Goal: Task Accomplishment & Management: Complete application form

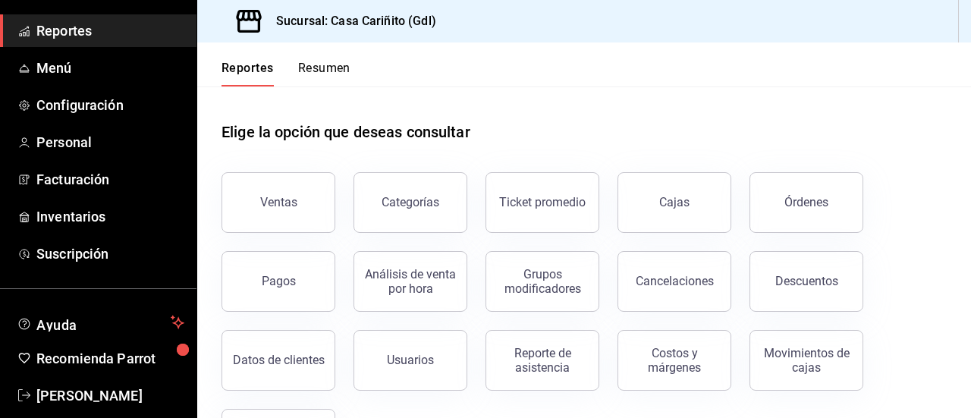
scroll to position [154, 0]
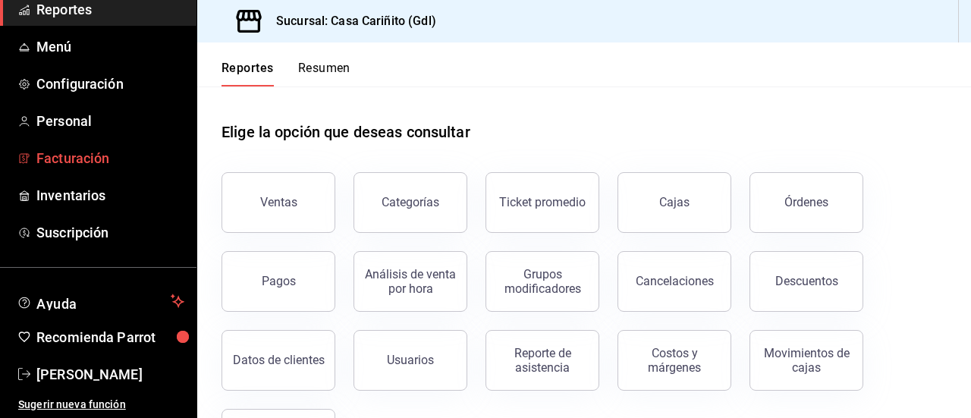
click at [60, 166] on span "Facturación" at bounding box center [110, 158] width 148 height 20
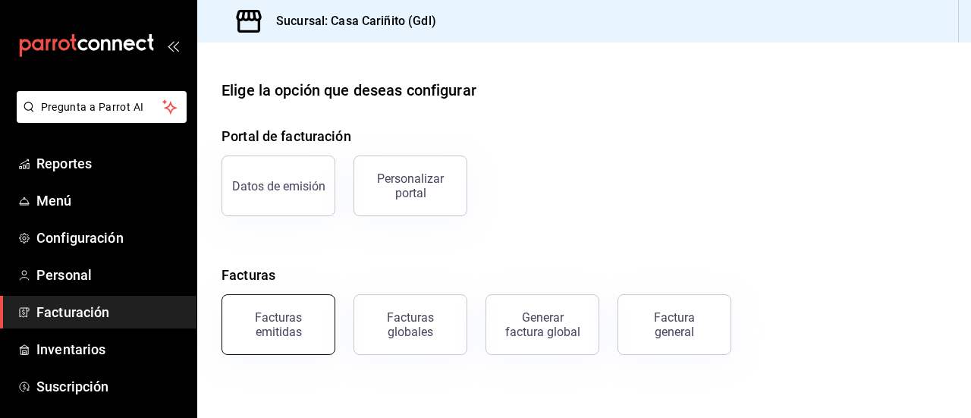
click at [285, 333] on div "Facturas emitidas" at bounding box center [278, 324] width 94 height 29
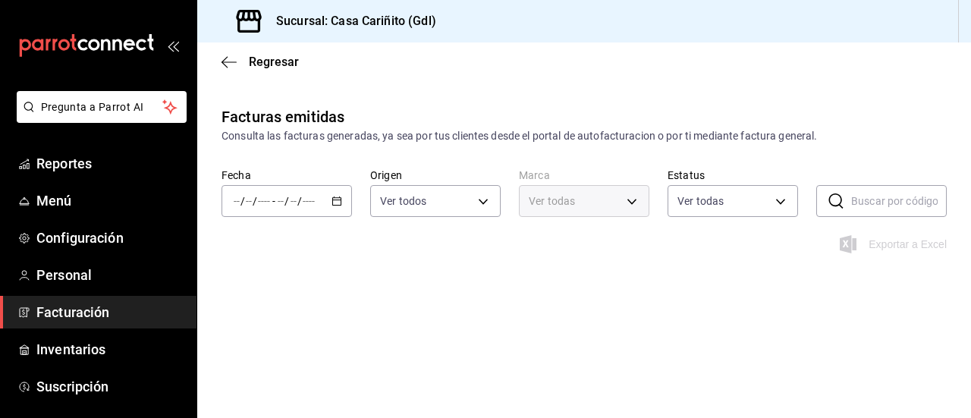
click at [335, 204] on icon "button" at bounding box center [337, 201] width 11 height 11
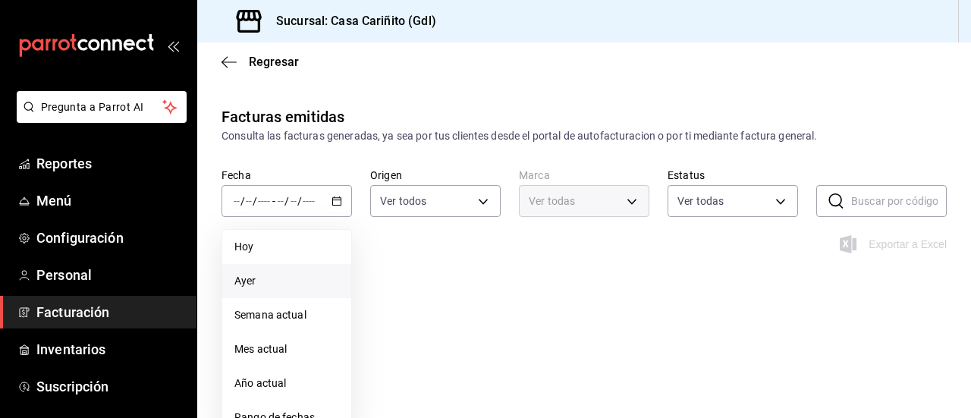
click at [296, 290] on li "Ayer" at bounding box center [286, 281] width 129 height 34
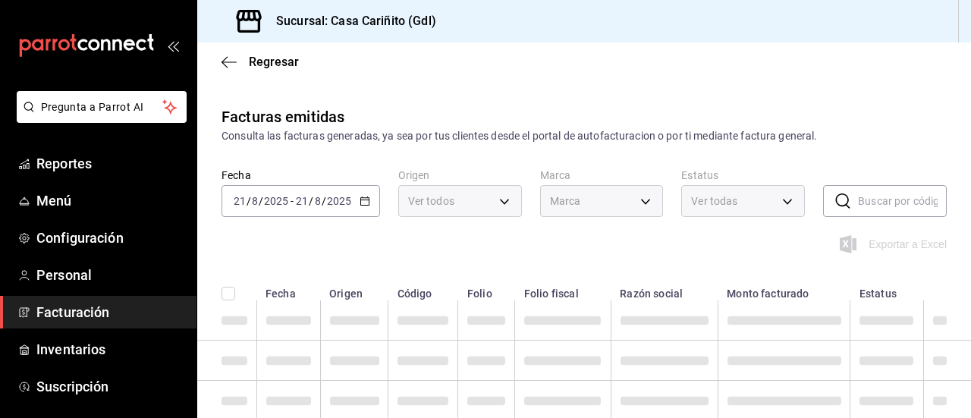
type input "8947f16a-b59e-47e0-855d-71f6ff839714"
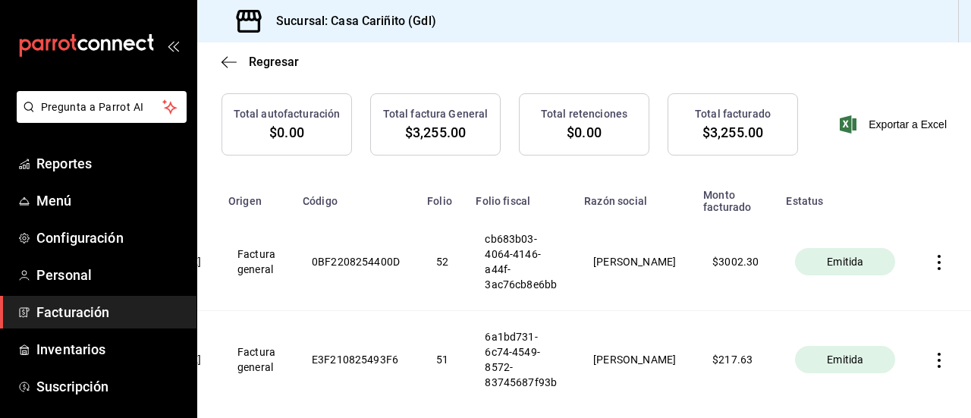
scroll to position [0, 127]
click at [932, 260] on icon "button" at bounding box center [939, 262] width 15 height 15
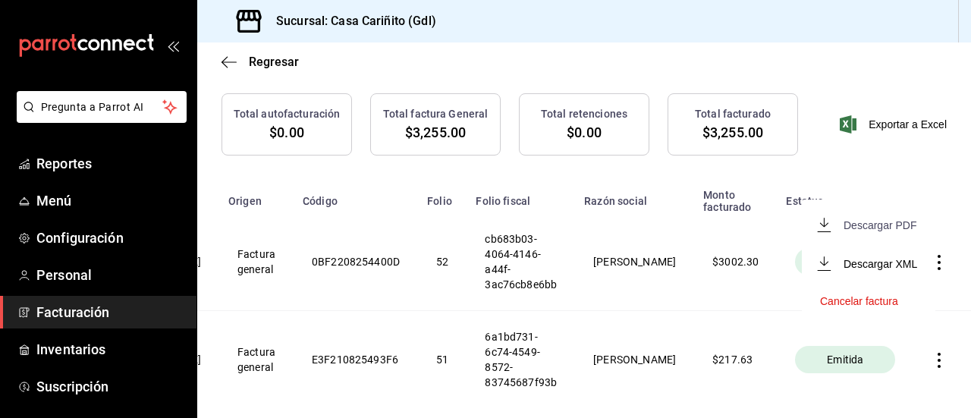
click at [876, 228] on div "Descargar PDF" at bounding box center [880, 225] width 73 height 12
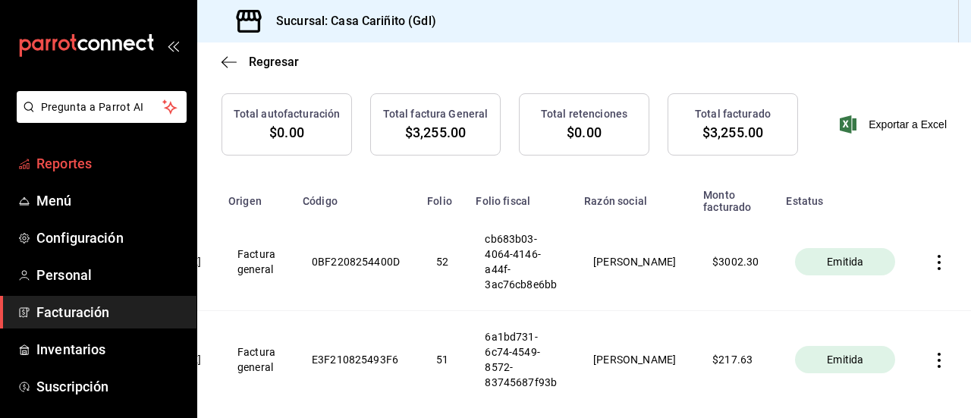
click at [64, 170] on span "Reportes" at bounding box center [110, 163] width 148 height 20
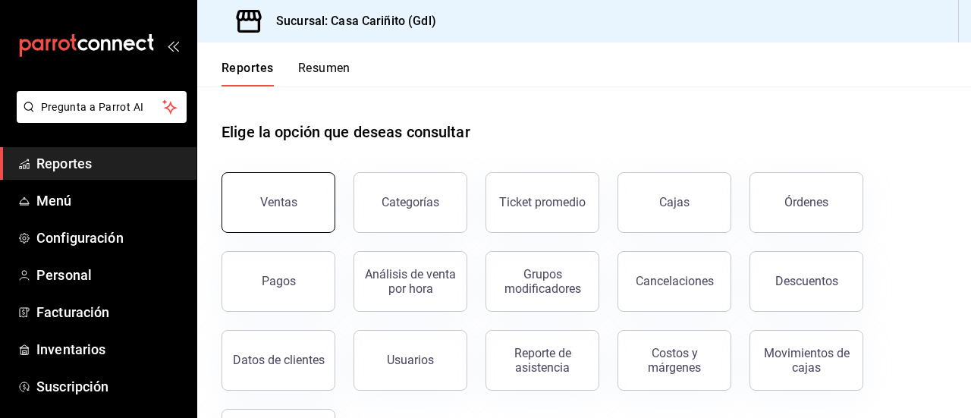
click at [304, 228] on button "Ventas" at bounding box center [279, 202] width 114 height 61
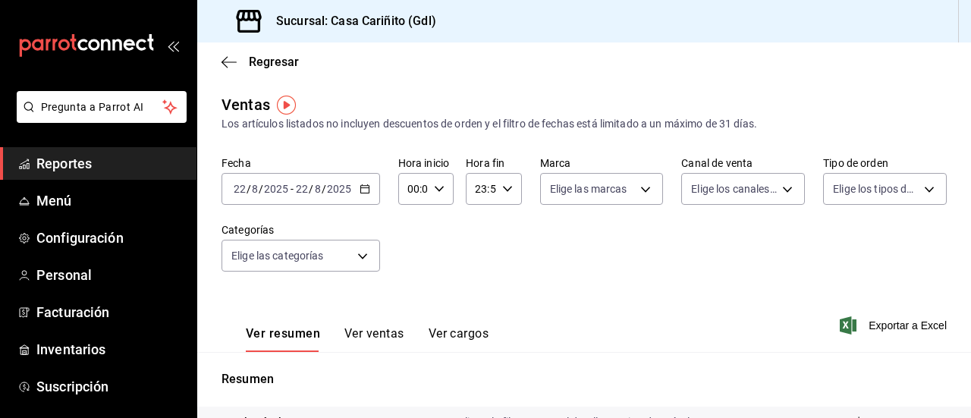
click at [360, 189] on \(Stroke\) "button" at bounding box center [364, 189] width 9 height 8
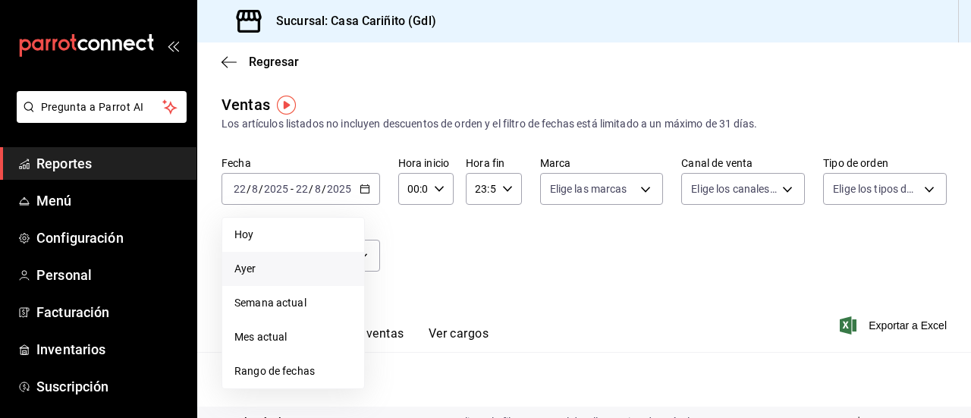
click at [278, 271] on span "Ayer" at bounding box center [293, 269] width 118 height 16
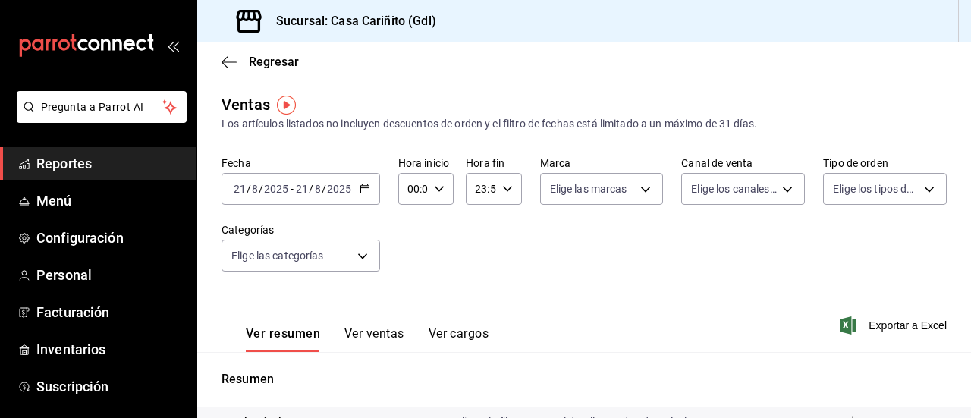
click at [615, 290] on div "Ver resumen Ver ventas Ver cargos Exportar a Excel" at bounding box center [584, 321] width 774 height 62
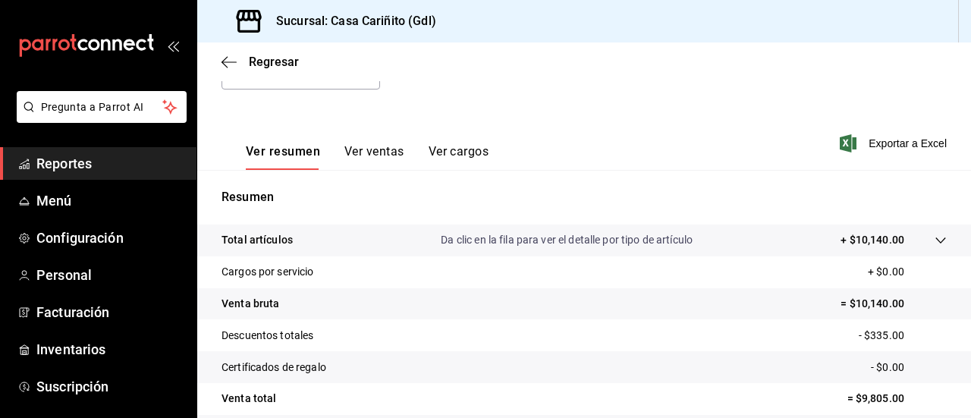
click at [381, 147] on button "Ver ventas" at bounding box center [374, 157] width 60 height 26
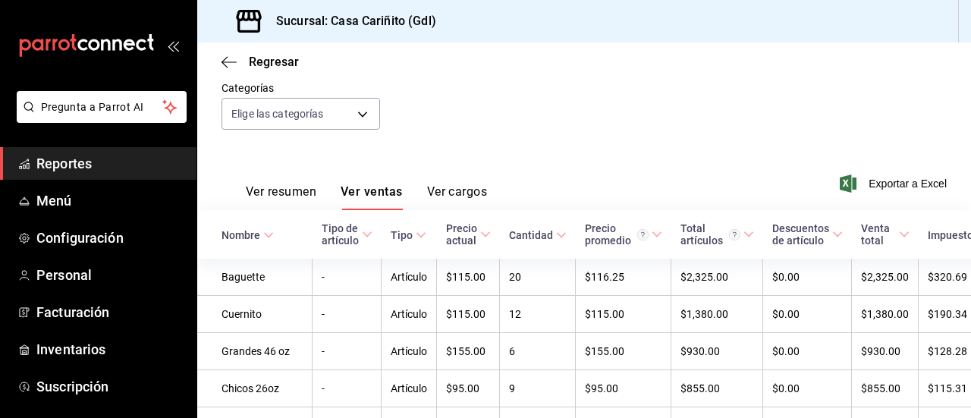
scroll to position [182, 0]
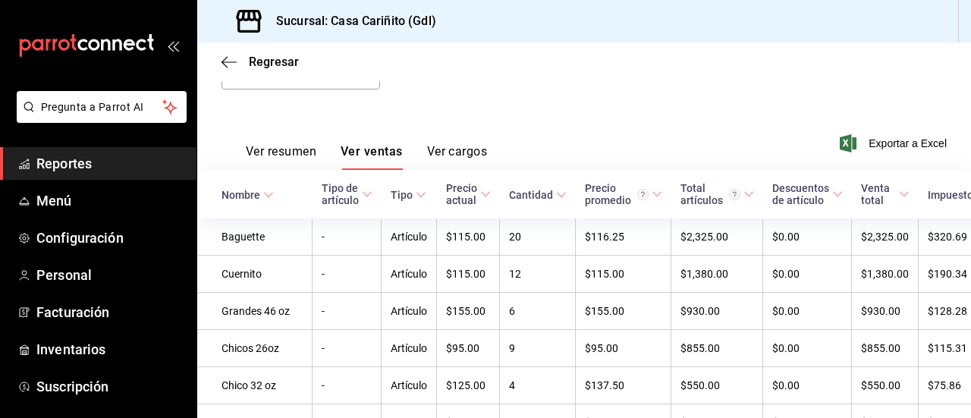
click at [445, 157] on button "Ver cargos" at bounding box center [457, 157] width 61 height 26
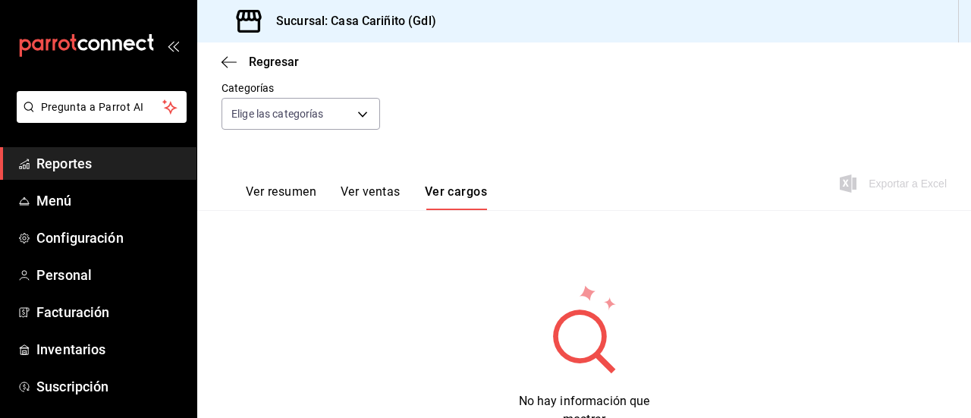
scroll to position [182, 0]
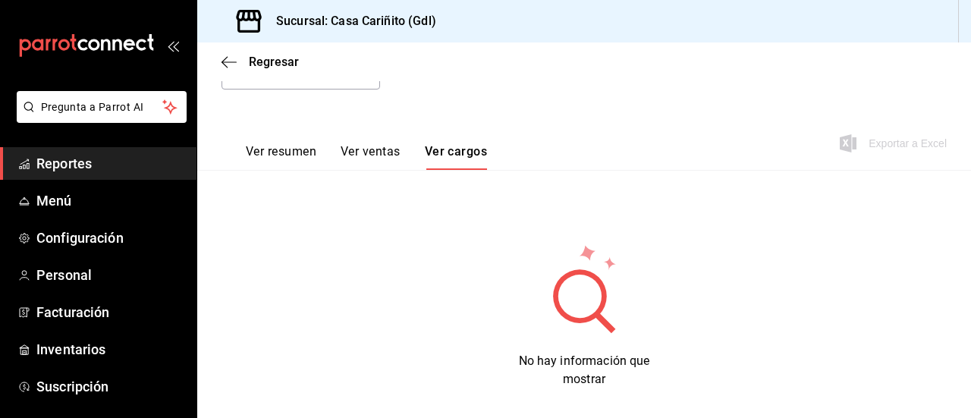
click at [370, 154] on button "Ver ventas" at bounding box center [371, 157] width 60 height 26
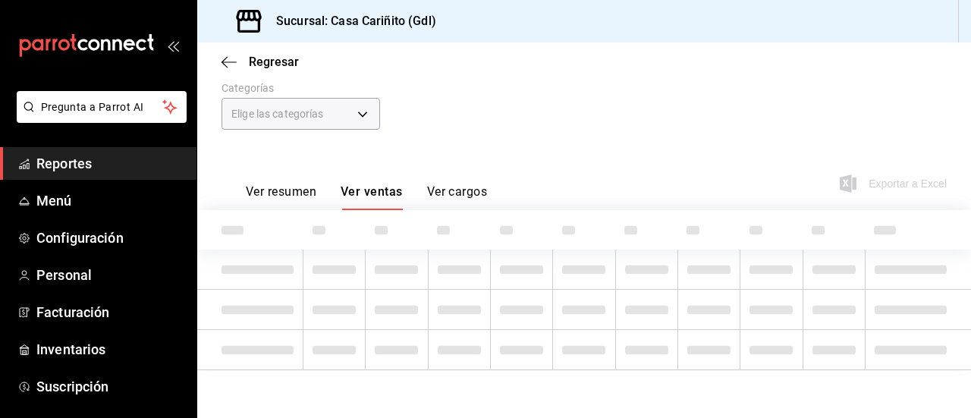
scroll to position [182, 0]
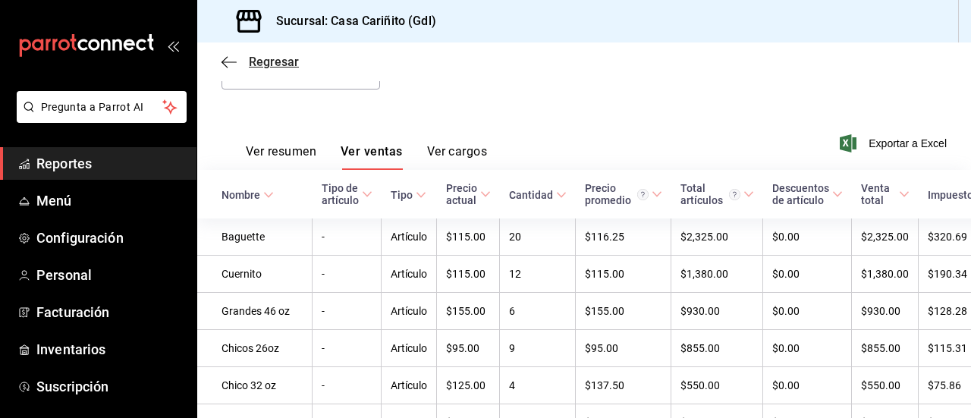
click at [229, 63] on icon "button" at bounding box center [229, 62] width 15 height 14
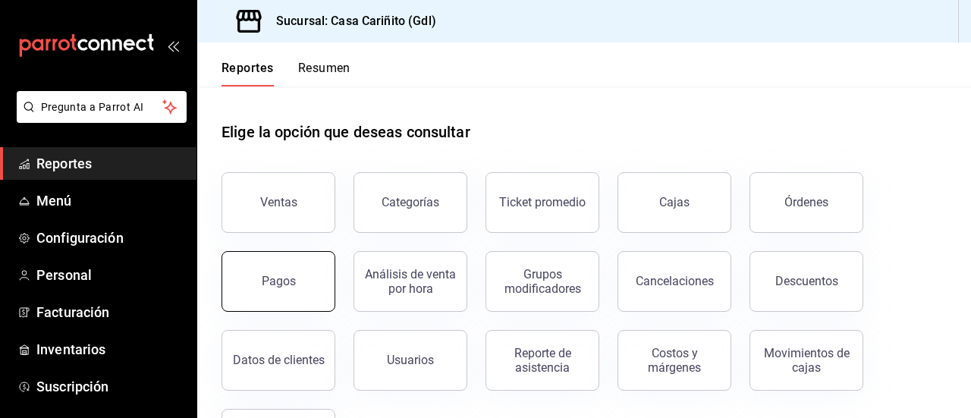
click at [290, 303] on button "Pagos" at bounding box center [279, 281] width 114 height 61
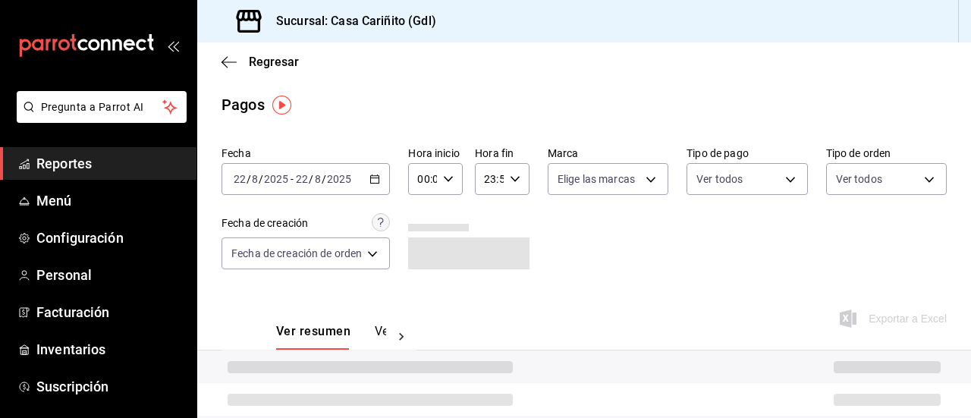
click at [362, 179] on div "[DATE] [DATE] - [DATE] [DATE]" at bounding box center [306, 179] width 168 height 32
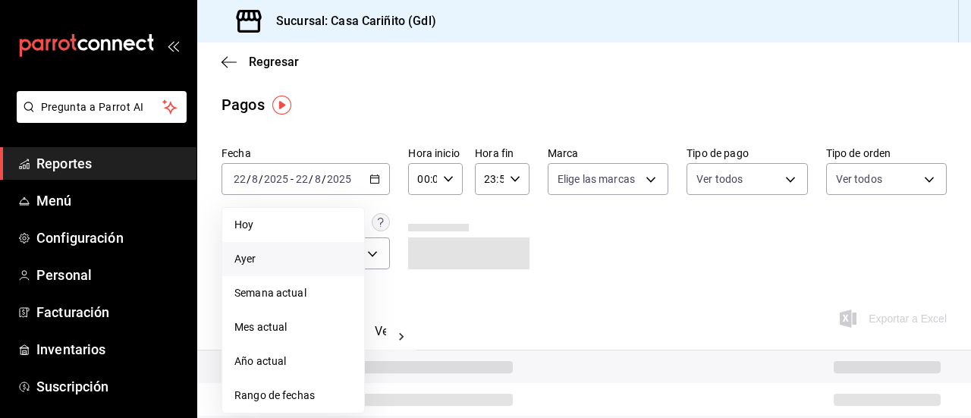
click at [304, 259] on span "Ayer" at bounding box center [293, 259] width 118 height 16
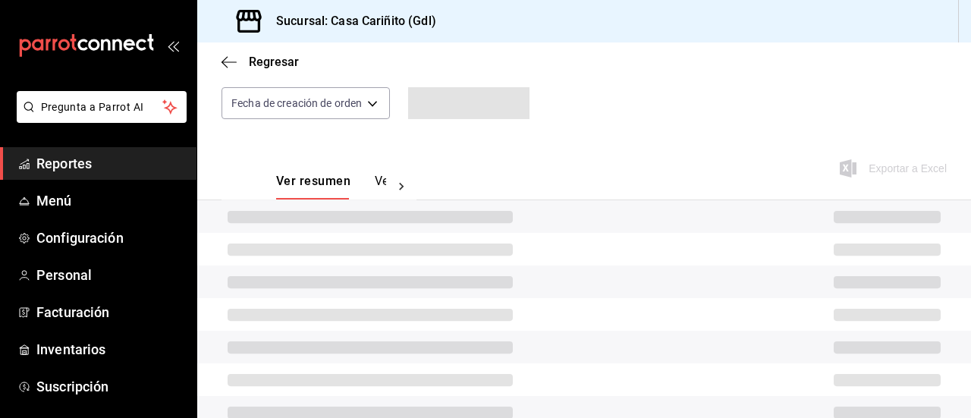
scroll to position [162, 0]
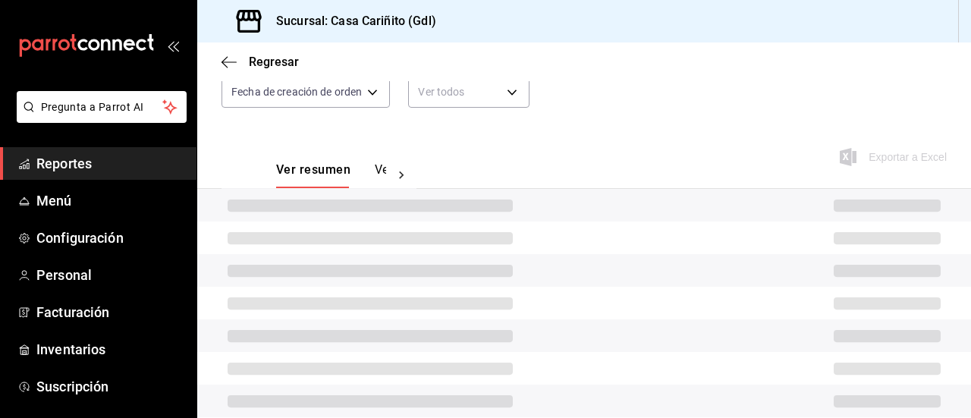
click at [380, 168] on button "Ver pagos" at bounding box center [403, 175] width 57 height 26
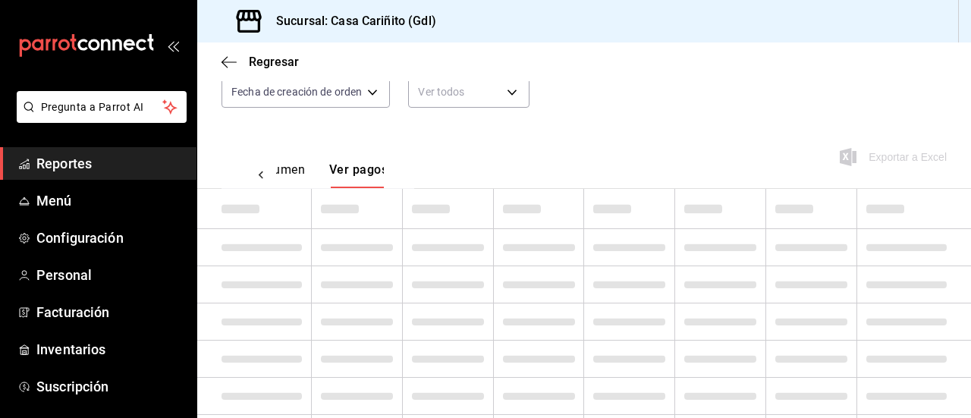
scroll to position [0, 45]
click at [266, 177] on icon at bounding box center [260, 175] width 15 height 15
click at [225, 57] on icon "button" at bounding box center [229, 62] width 15 height 14
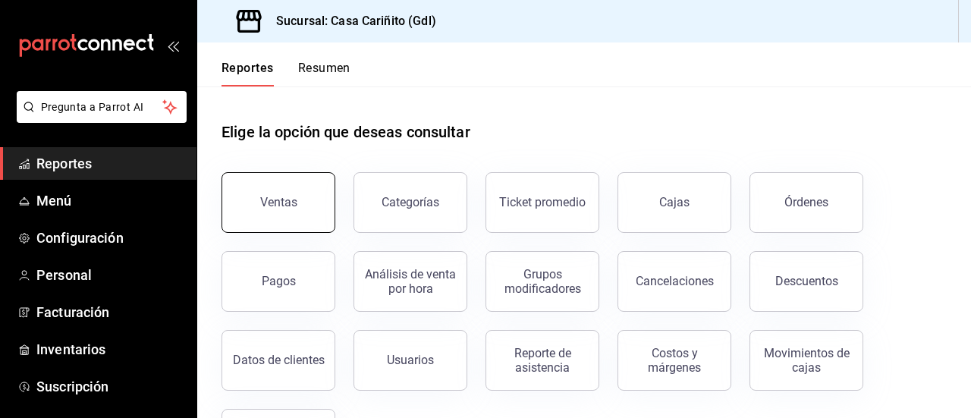
click at [306, 207] on button "Ventas" at bounding box center [279, 202] width 114 height 61
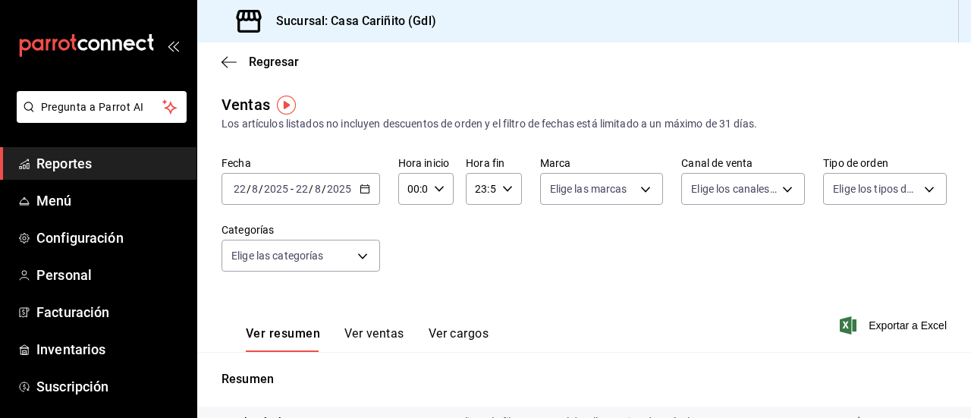
click at [369, 186] on div "[DATE] [DATE] - [DATE] [DATE]" at bounding box center [301, 189] width 159 height 32
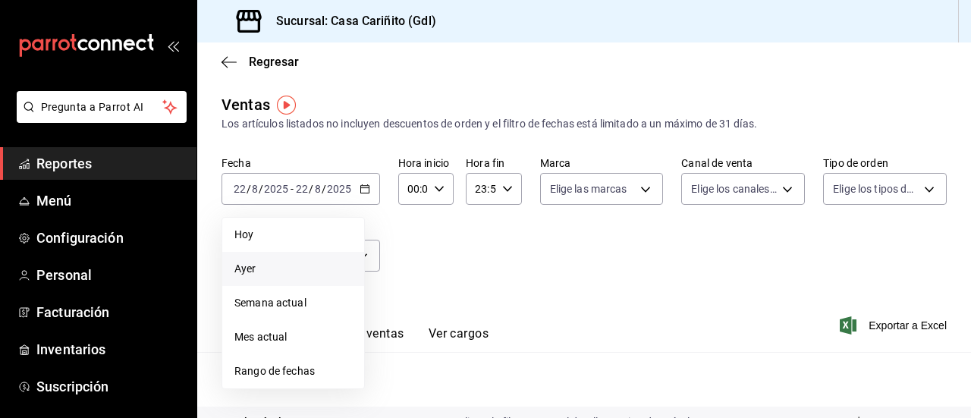
click at [294, 271] on span "Ayer" at bounding box center [293, 269] width 118 height 16
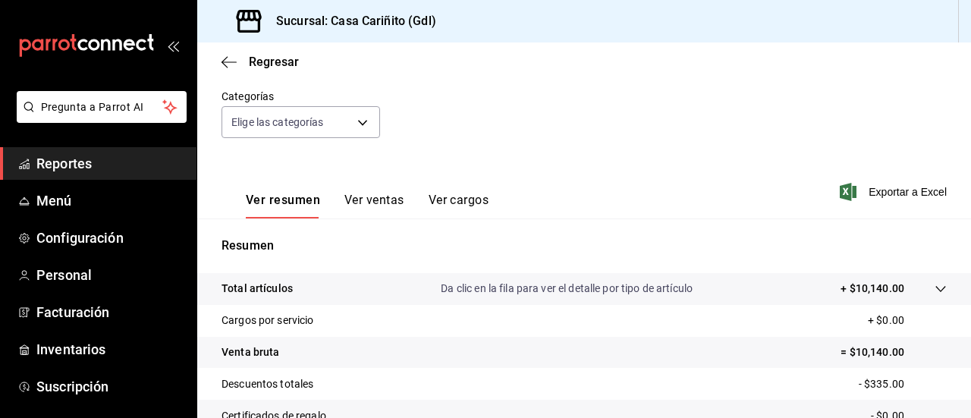
scroll to position [131, 0]
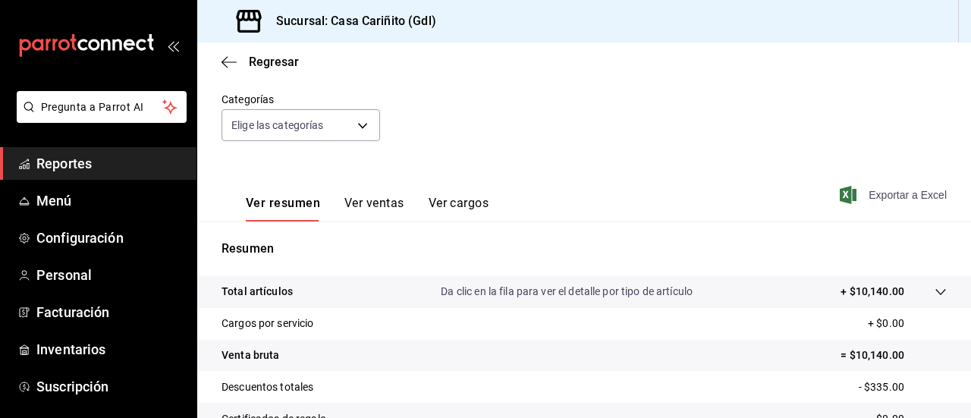
click at [883, 195] on span "Exportar a Excel" at bounding box center [895, 195] width 104 height 18
click at [82, 321] on link "Facturación" at bounding box center [98, 312] width 197 height 33
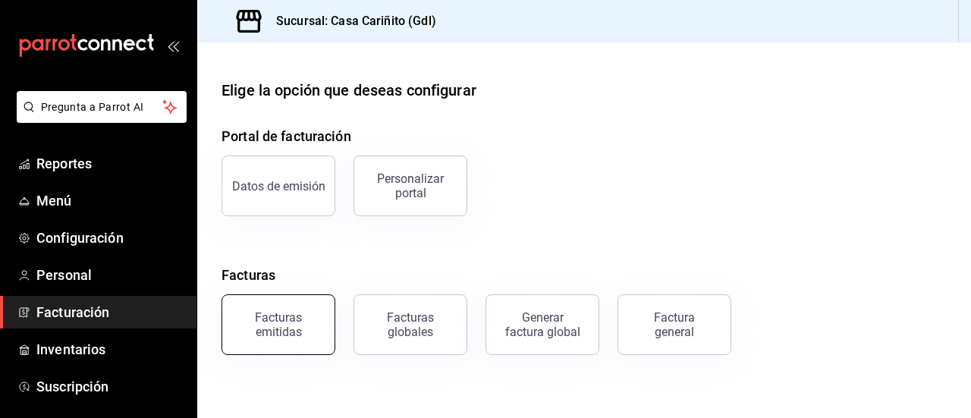
click at [295, 338] on div "Facturas emitidas" at bounding box center [278, 324] width 94 height 29
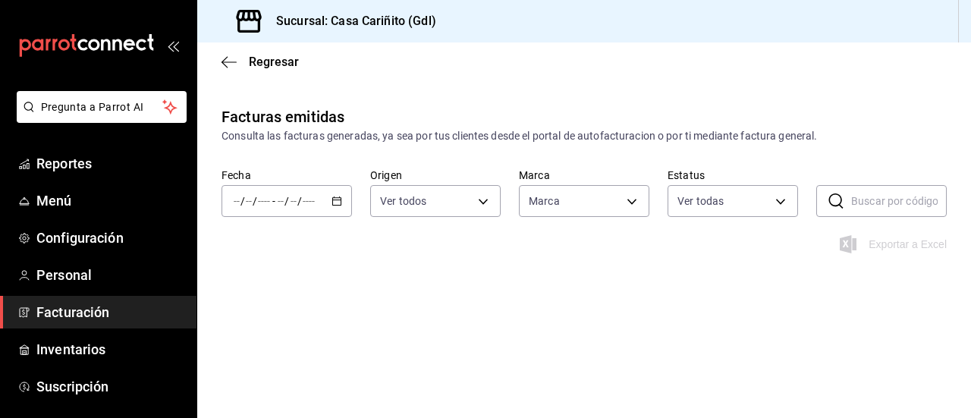
type input "8947f16a-b59e-47e0-855d-71f6ff839714"
click at [324, 206] on div "/ / - / /" at bounding box center [287, 201] width 131 height 32
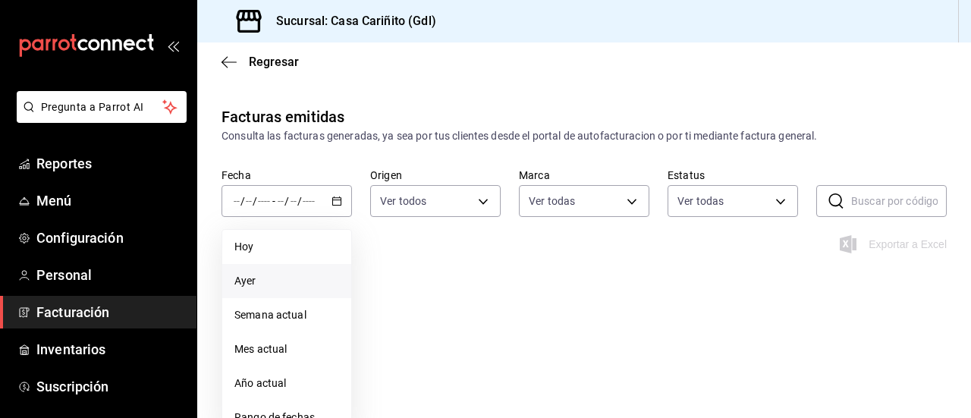
click at [310, 278] on span "Ayer" at bounding box center [286, 281] width 105 height 16
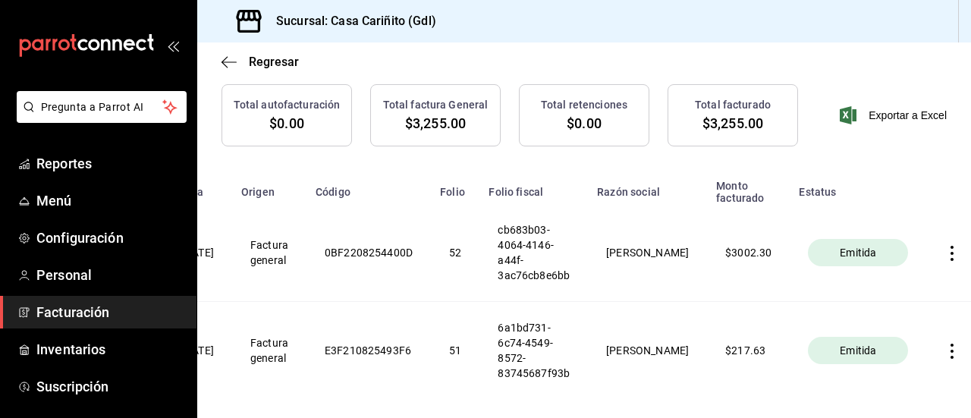
scroll to position [0, 127]
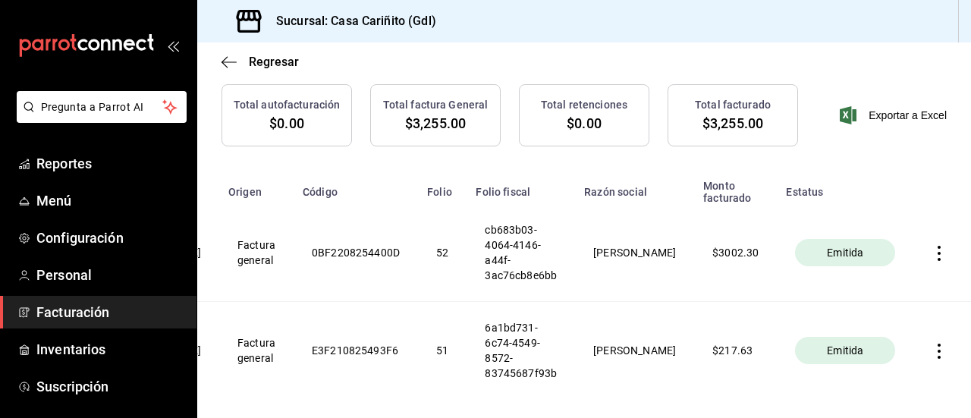
click at [932, 253] on icon "button" at bounding box center [939, 253] width 15 height 15
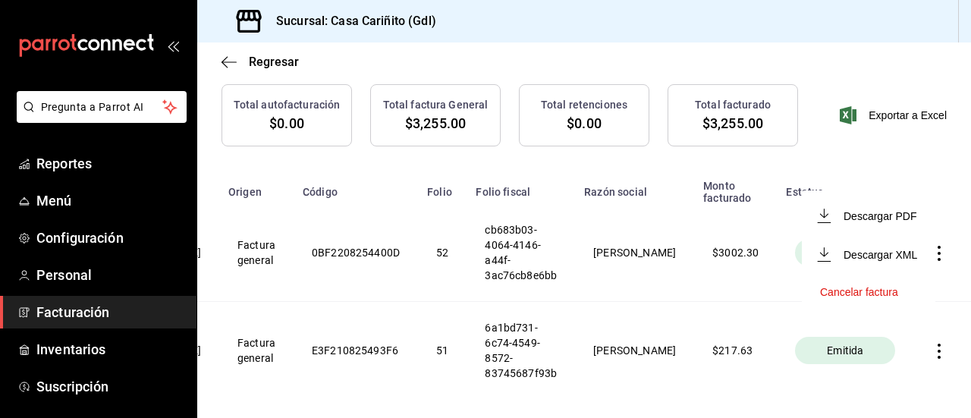
click at [891, 290] on div "Cancelar factura" at bounding box center [859, 292] width 78 height 12
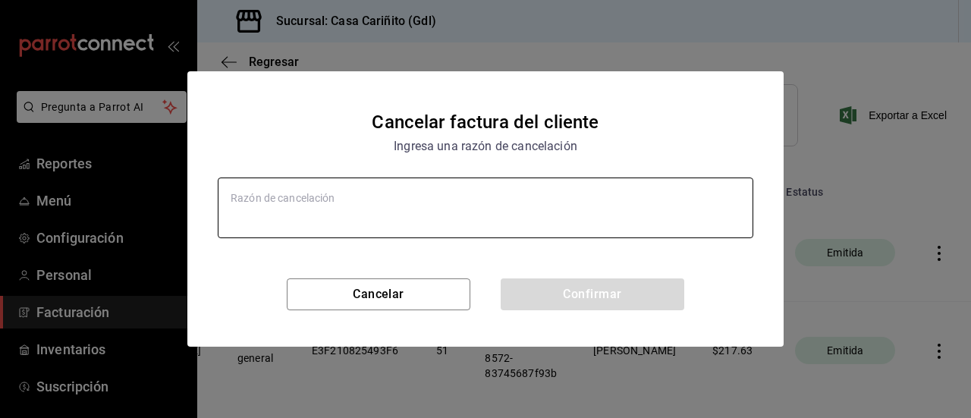
type textarea "x"
click at [429, 219] on textarea at bounding box center [486, 208] width 536 height 61
type textarea "e"
type textarea "x"
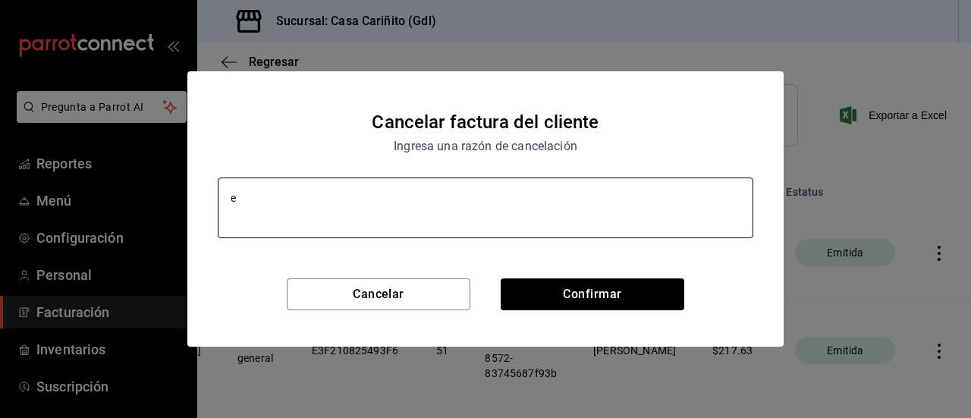
type textarea "er"
type textarea "x"
type textarea "ero"
type textarea "x"
type textarea "er"
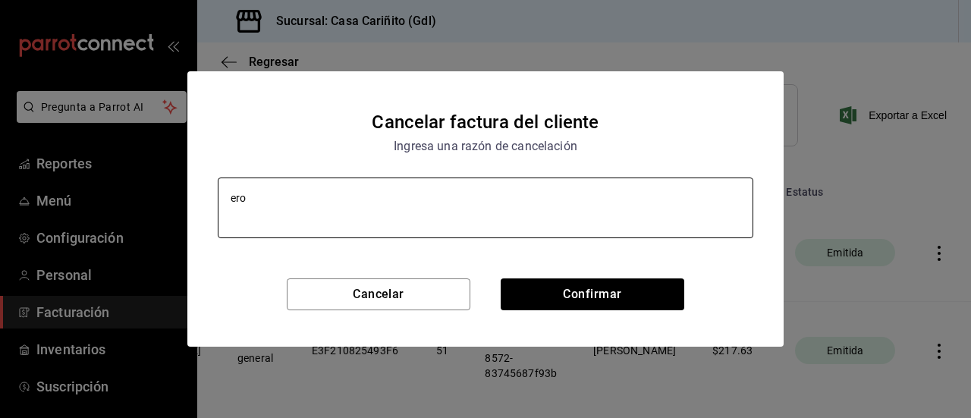
type textarea "x"
type textarea "err"
type textarea "x"
type textarea "errr"
type textarea "x"
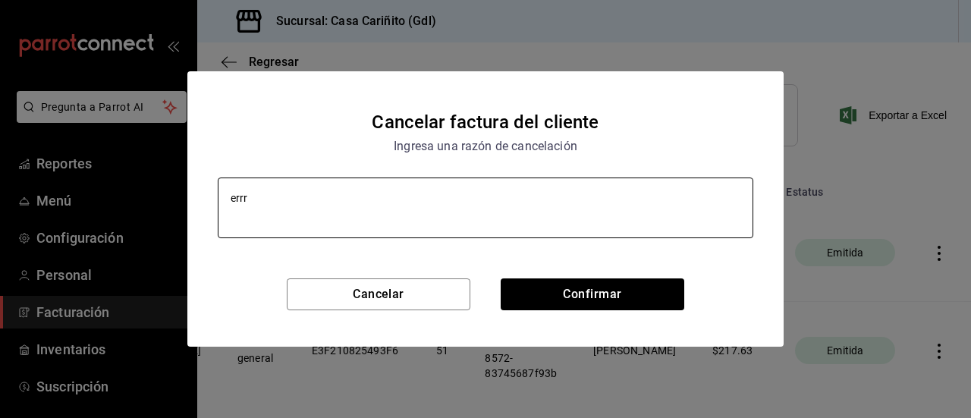
type textarea "err"
type textarea "x"
type textarea "erro"
type textarea "x"
type textarea "error"
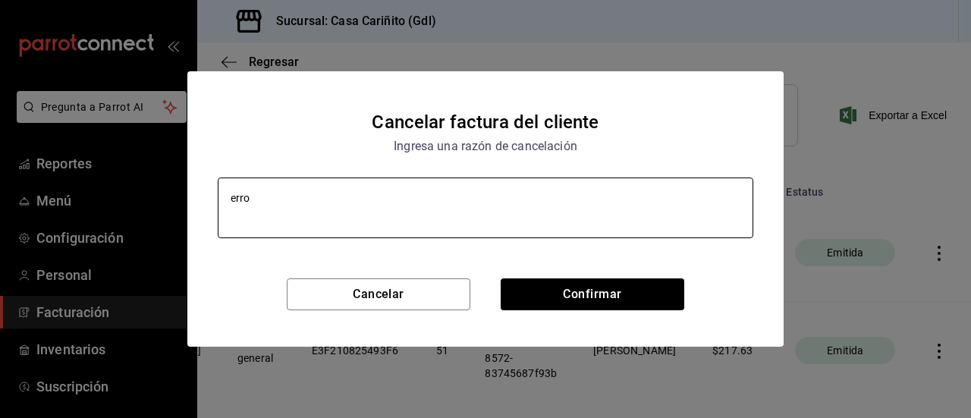
type textarea "x"
type textarea "error"
type textarea "x"
type textarea "error e"
type textarea "x"
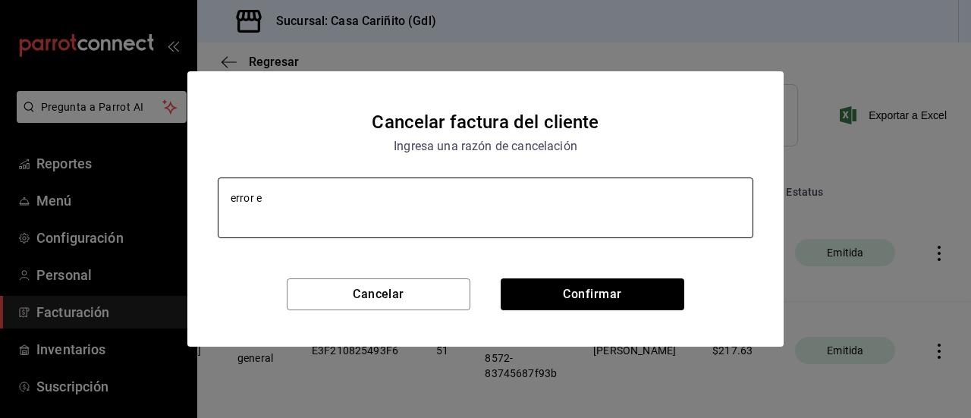
type textarea "error en"
type textarea "x"
type textarea "error en"
type textarea "x"
type textarea "error en m"
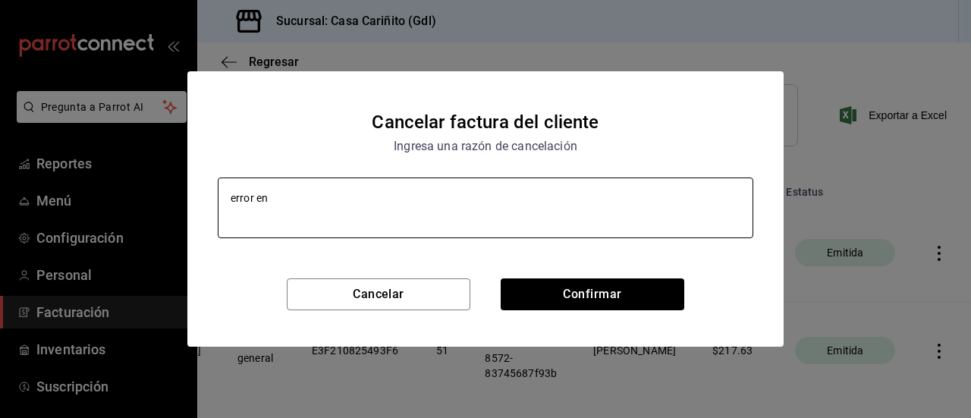
type textarea "x"
type textarea "error en mo"
type textarea "x"
type textarea "error en mon"
type textarea "x"
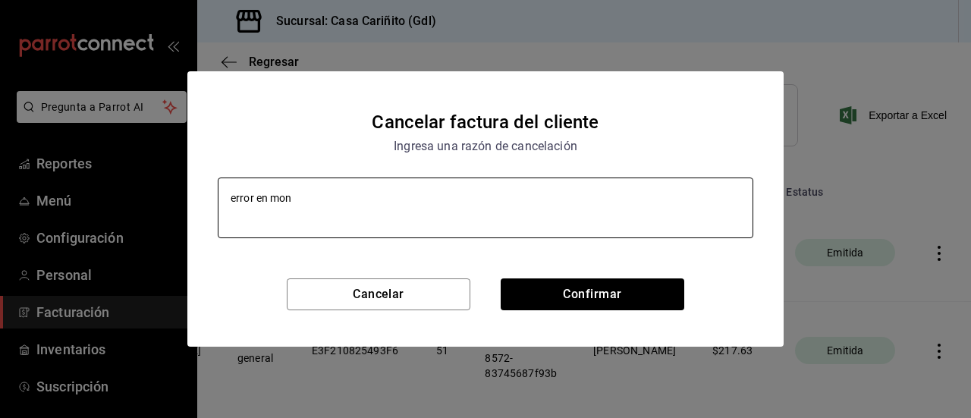
type textarea "error en mont"
type textarea "x"
type textarea "error en monto"
type textarea "x"
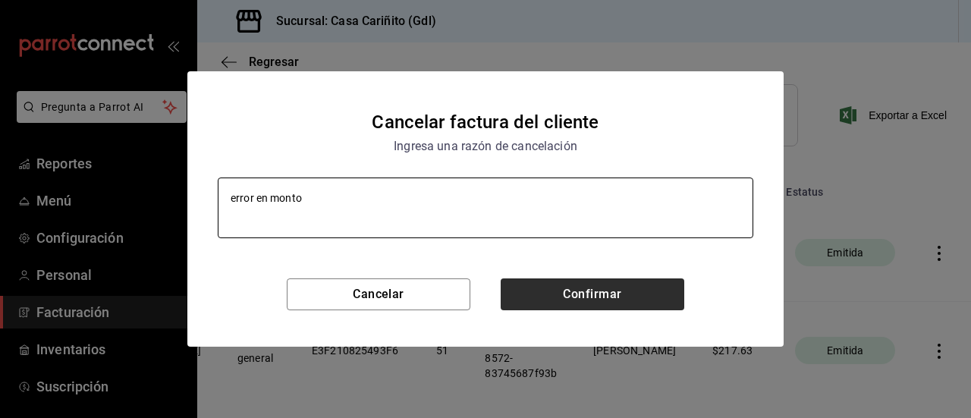
type textarea "error en monto"
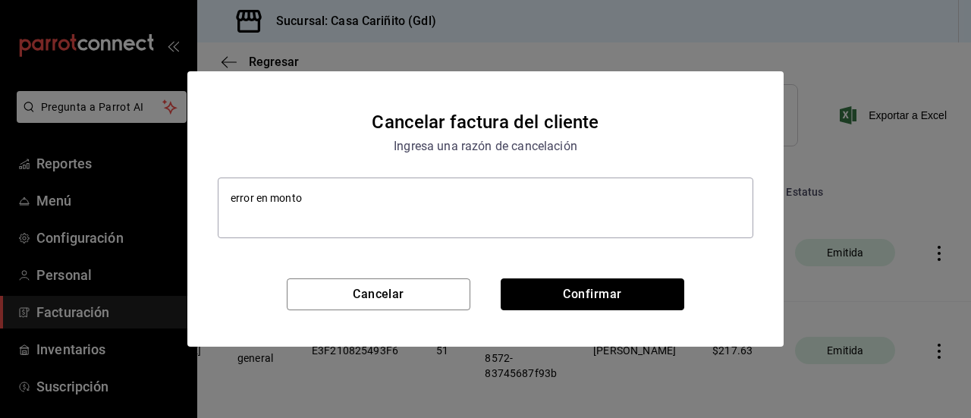
click at [604, 306] on button "Confirmar" at bounding box center [593, 294] width 184 height 32
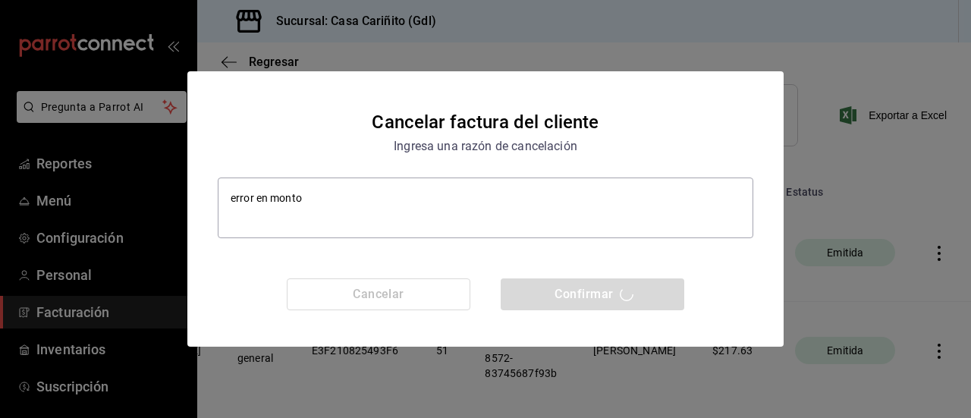
type textarea "x"
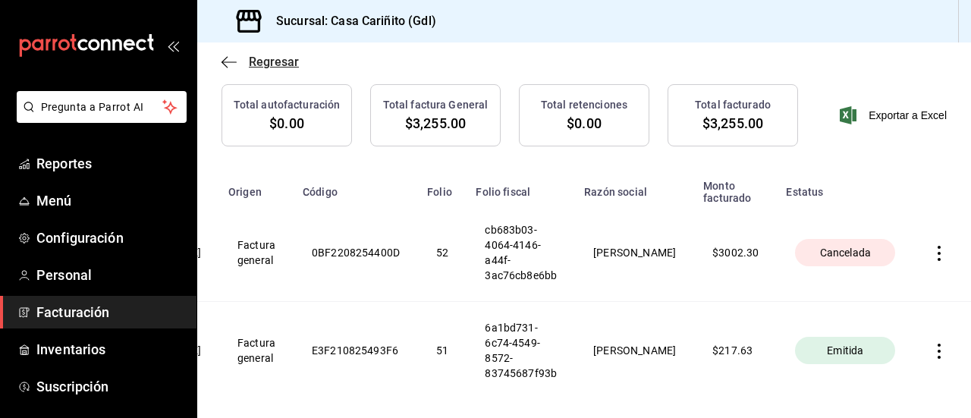
click at [226, 61] on icon "button" at bounding box center [229, 61] width 15 height 1
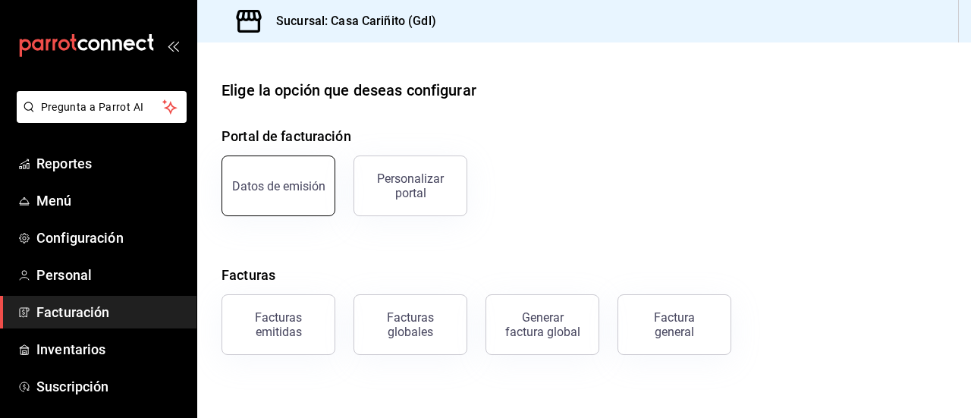
click at [295, 197] on button "Datos de emisión" at bounding box center [279, 186] width 114 height 61
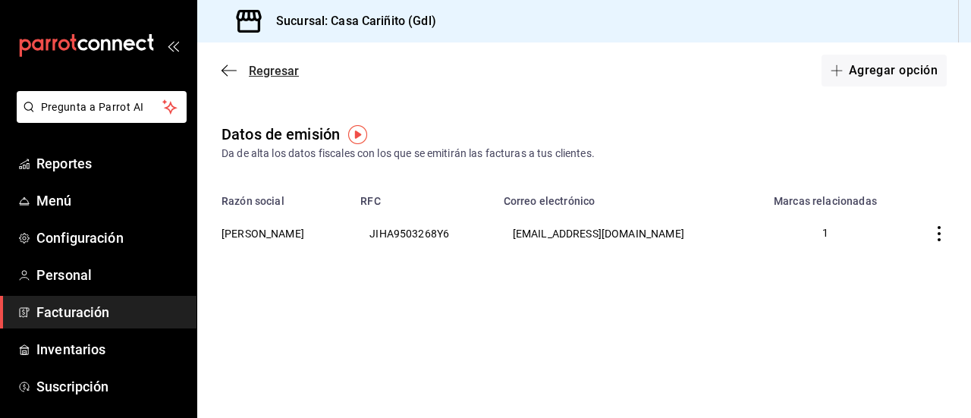
click at [229, 71] on icon "button" at bounding box center [229, 71] width 15 height 14
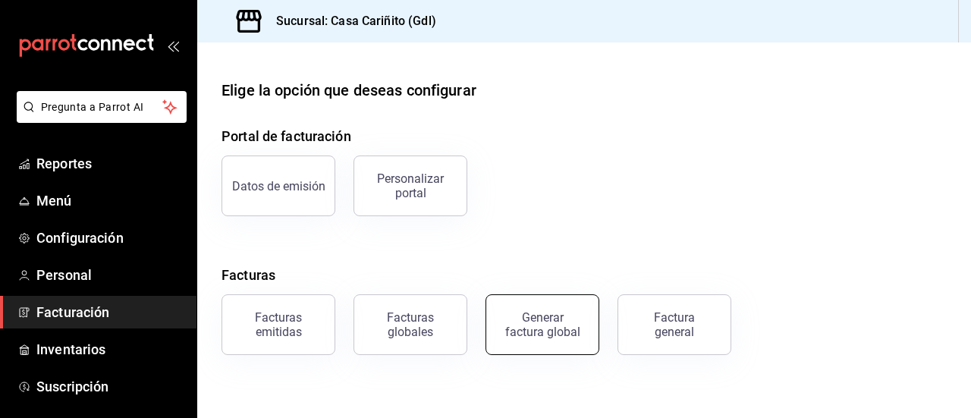
click at [578, 325] on button "Generar factura global" at bounding box center [543, 324] width 114 height 61
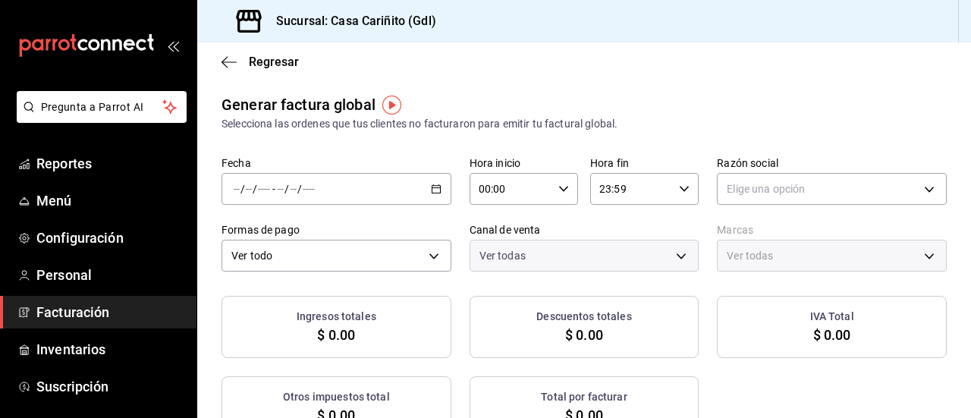
type input "PARROT,UBER_EATS,RAPPI,DIDI_FOOD,ONLINE"
click at [231, 61] on icon "button" at bounding box center [229, 62] width 15 height 14
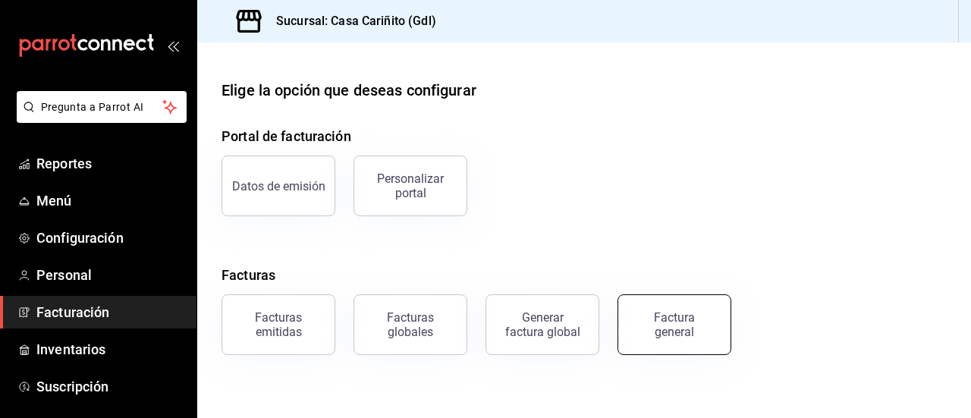
click at [695, 328] on div "Factura general" at bounding box center [675, 324] width 76 height 29
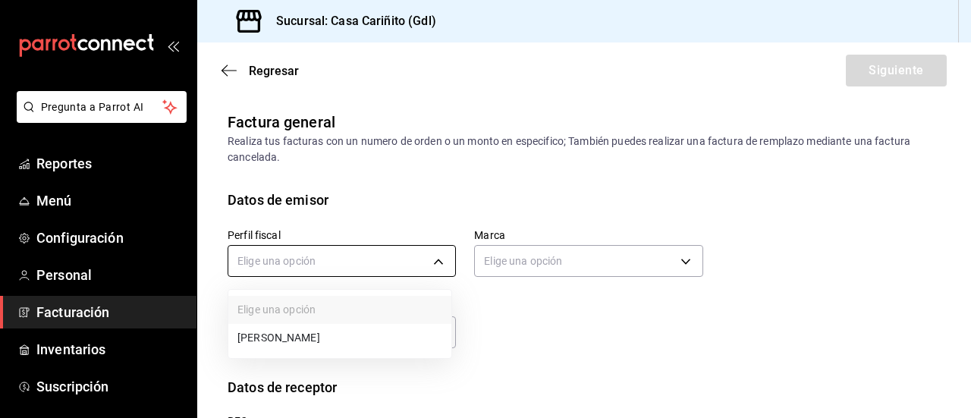
click at [301, 263] on body "Pregunta a Parrot AI Reportes Menú Configuración Personal Facturación Inventari…" at bounding box center [485, 209] width 971 height 418
click at [330, 347] on li "[PERSON_NAME]" at bounding box center [339, 338] width 223 height 28
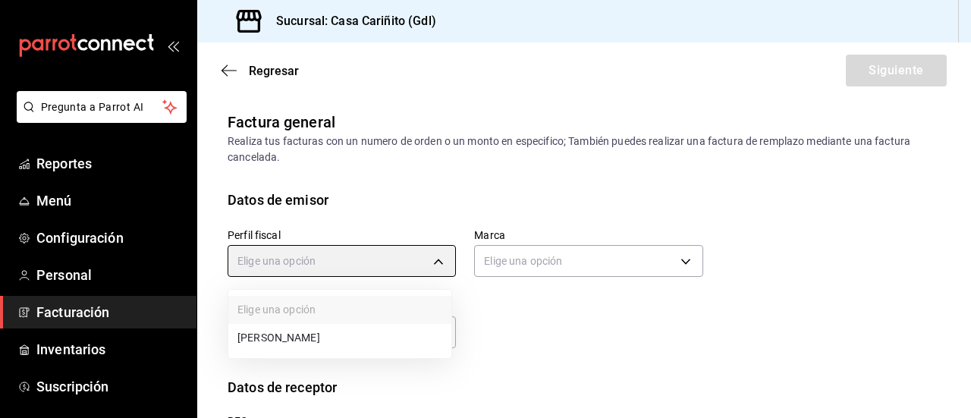
type input "48648692-c634-42e2-a6a8-aa902a12a84f"
type input "8947f16a-b59e-47e0-855d-71f6ff839714"
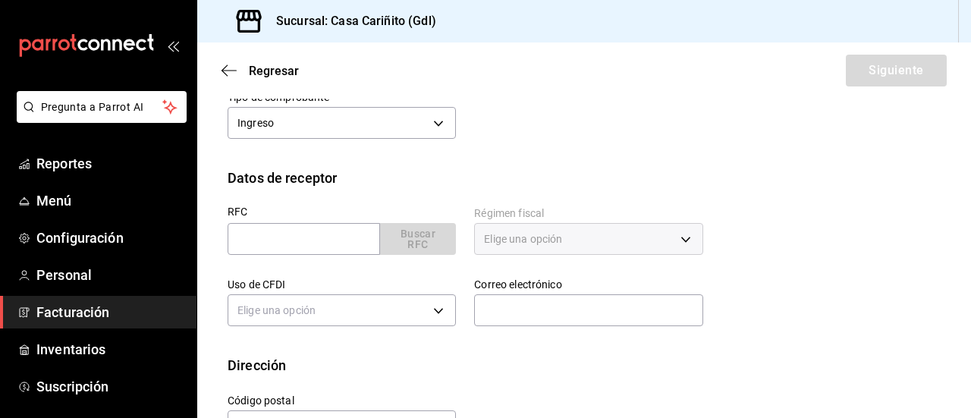
scroll to position [212, 0]
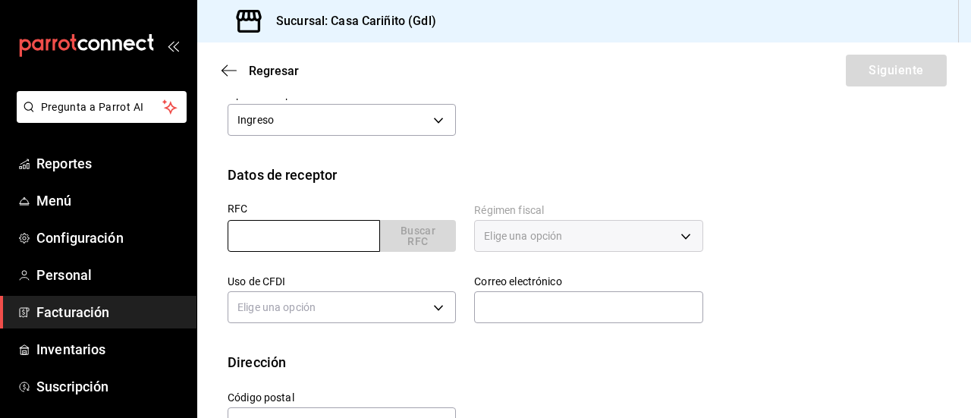
click at [329, 234] on input "text" at bounding box center [304, 236] width 153 height 32
type input "UGU250907MH5"
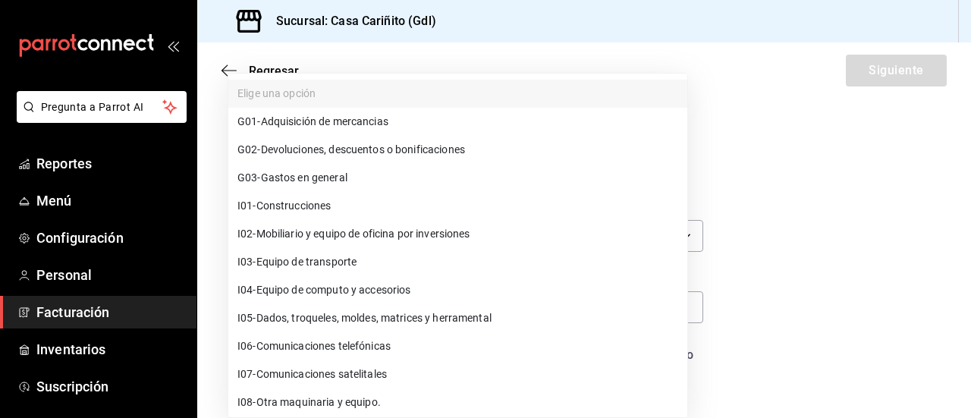
click at [370, 307] on body "Pregunta a Parrot AI Reportes Menú Configuración Personal Facturación Inventari…" at bounding box center [485, 209] width 971 height 418
click at [364, 181] on li "G03 - Gastos en general" at bounding box center [457, 178] width 459 height 28
type input "G03"
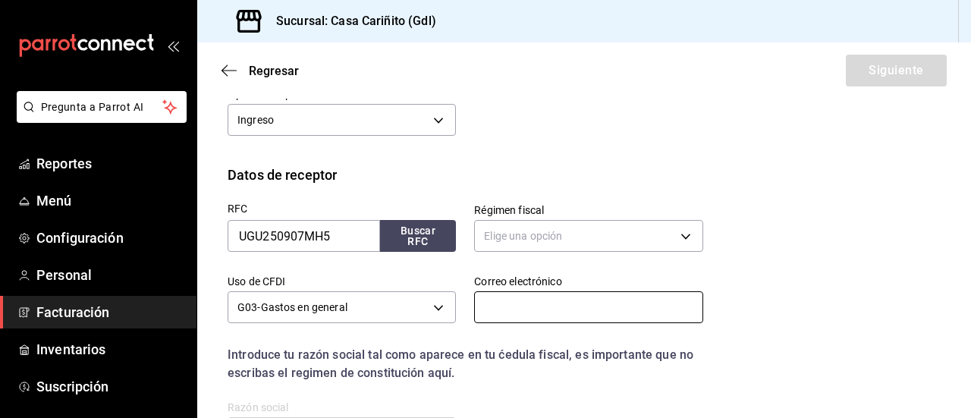
click at [513, 310] on input "text" at bounding box center [588, 307] width 228 height 32
paste input ": [EMAIL_ADDRESS][PERSON_NAME][DOMAIN_NAME]"
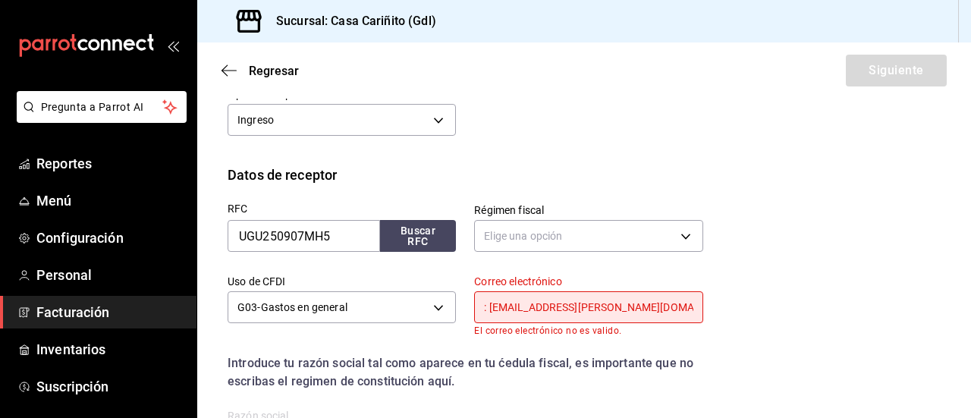
click at [488, 307] on input ": [EMAIL_ADDRESS][PERSON_NAME][DOMAIN_NAME]" at bounding box center [588, 307] width 228 height 32
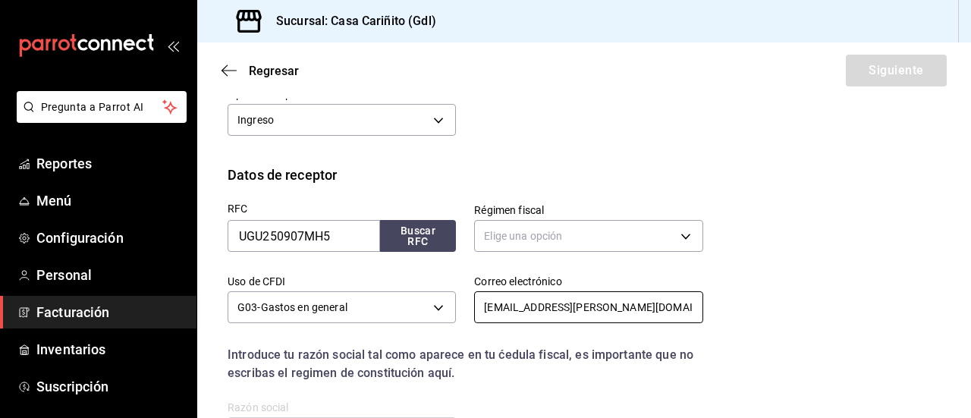
click at [650, 309] on input "[EMAIL_ADDRESS][PERSON_NAME][DOMAIN_NAME]" at bounding box center [588, 307] width 228 height 32
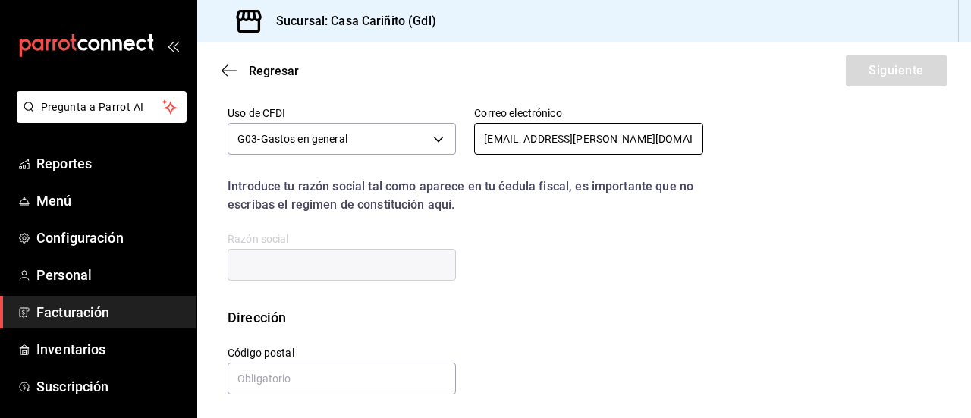
scroll to position [384, 0]
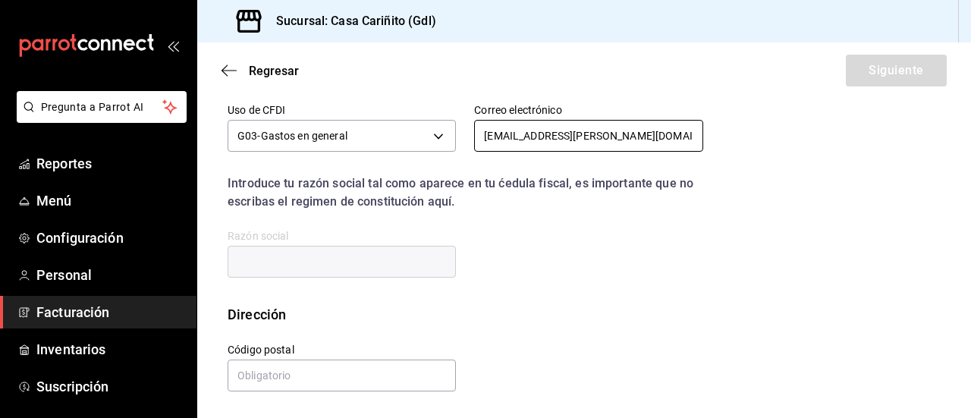
type input "[EMAIL_ADDRESS][PERSON_NAME][DOMAIN_NAME]"
click at [599, 297] on div "RFC UGU250907MH5 Buscar RFC Régimen fiscal Elige una opción Uso de CFDI G03 - G…" at bounding box center [584, 159] width 713 height 291
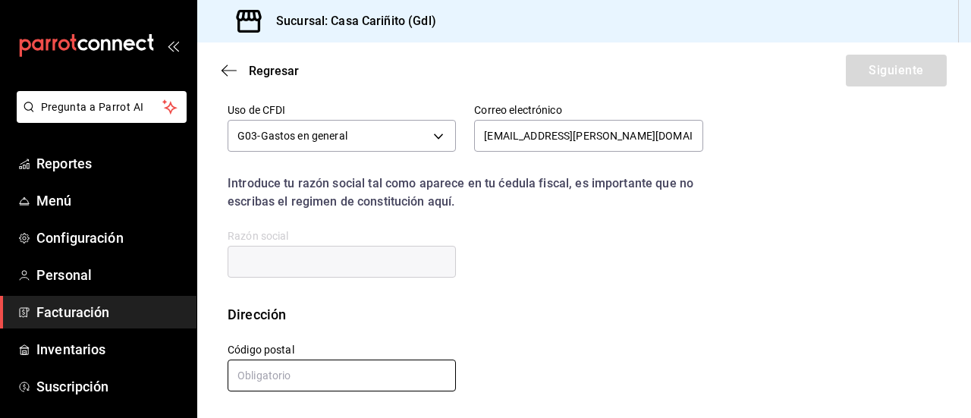
click at [335, 370] on input "text" at bounding box center [342, 376] width 228 height 32
click at [290, 366] on input "text" at bounding box center [342, 376] width 228 height 32
type input "44210"
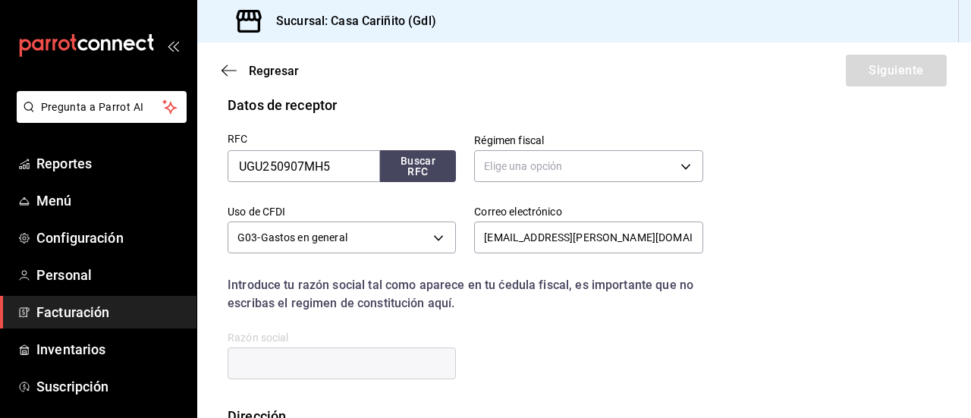
scroll to position [279, 0]
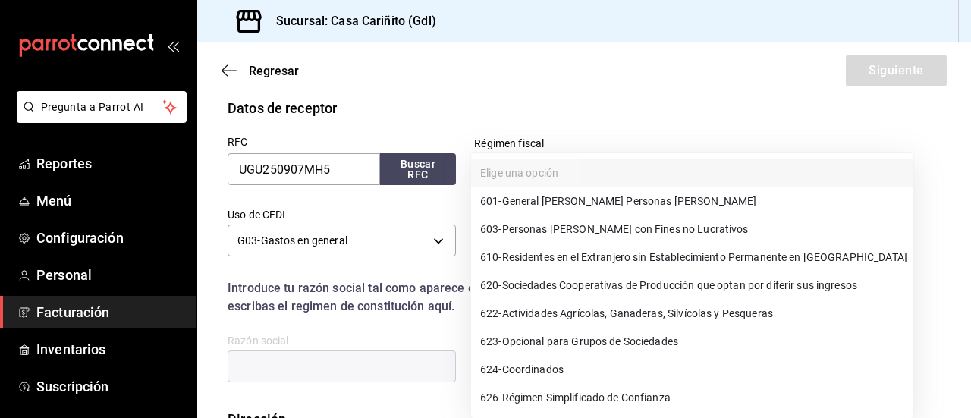
click at [627, 166] on body "Pregunta a Parrot AI Reportes Menú Configuración Personal Facturación Inventari…" at bounding box center [485, 209] width 971 height 418
click at [640, 228] on span "603 - Personas [PERSON_NAME] con Fines no Lucrativos" at bounding box center [614, 230] width 269 height 16
type input "603"
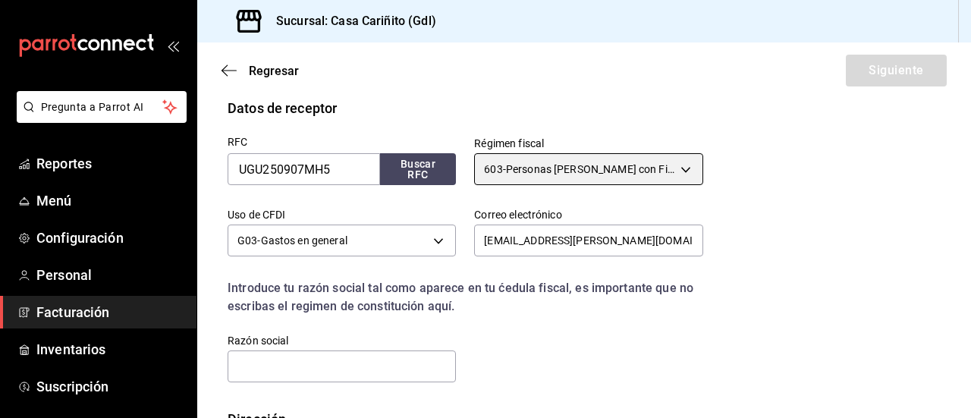
scroll to position [384, 0]
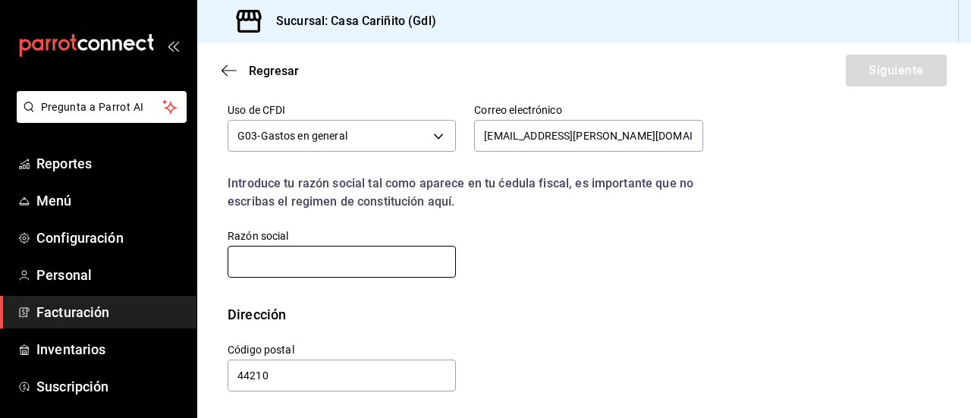
click at [349, 263] on input "text" at bounding box center [342, 262] width 228 height 32
type input "[GEOGRAPHIC_DATA]"
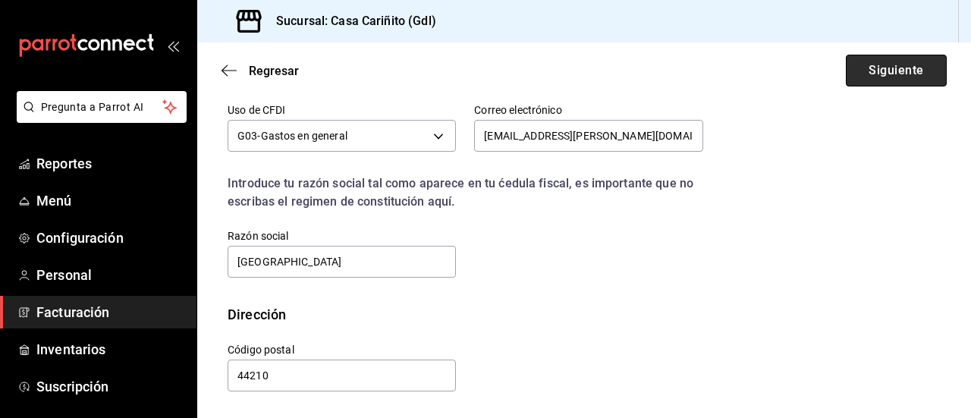
click at [895, 71] on button "Siguiente" at bounding box center [896, 71] width 101 height 32
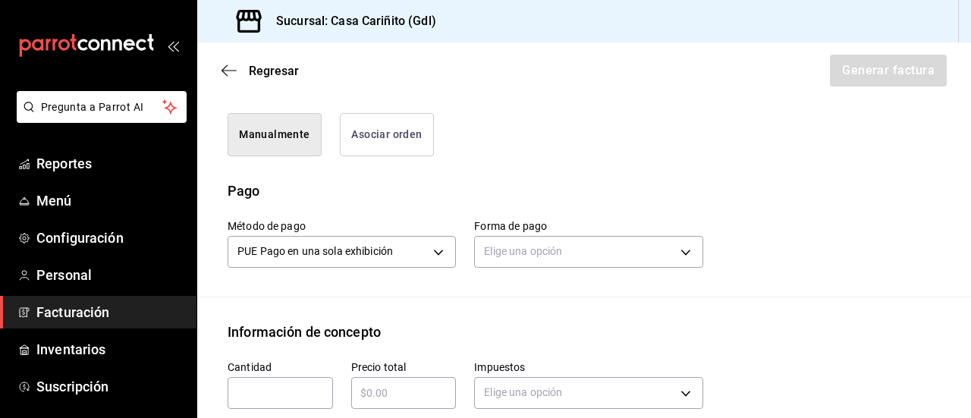
click at [407, 156] on button "Asociar orden" at bounding box center [387, 134] width 94 height 43
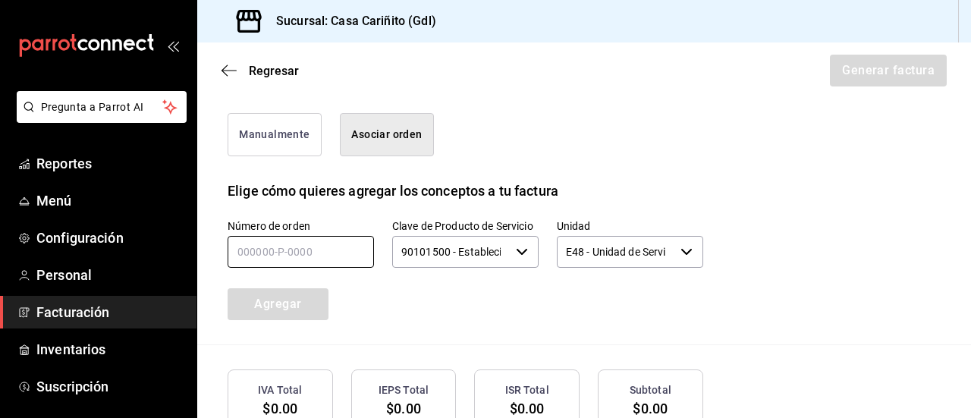
click at [297, 268] on input "text" at bounding box center [301, 252] width 146 height 32
type input "210825-p-0042"
click at [290, 320] on button "Agregar" at bounding box center [278, 304] width 101 height 32
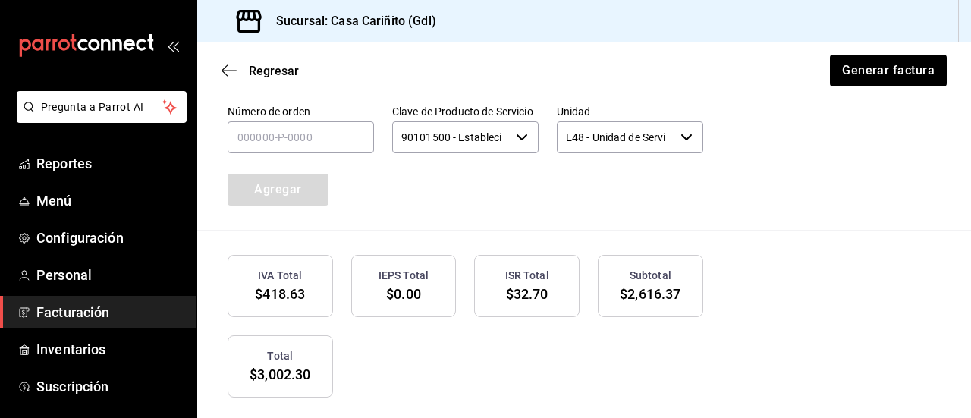
scroll to position [740, 0]
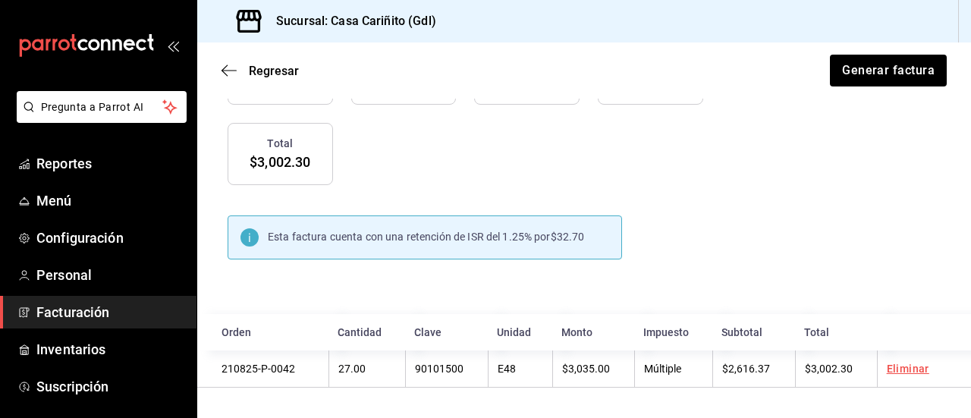
click at [530, 242] on span "Esta factura cuenta con una retención de ISR del 1.25% por" at bounding box center [409, 237] width 283 height 12
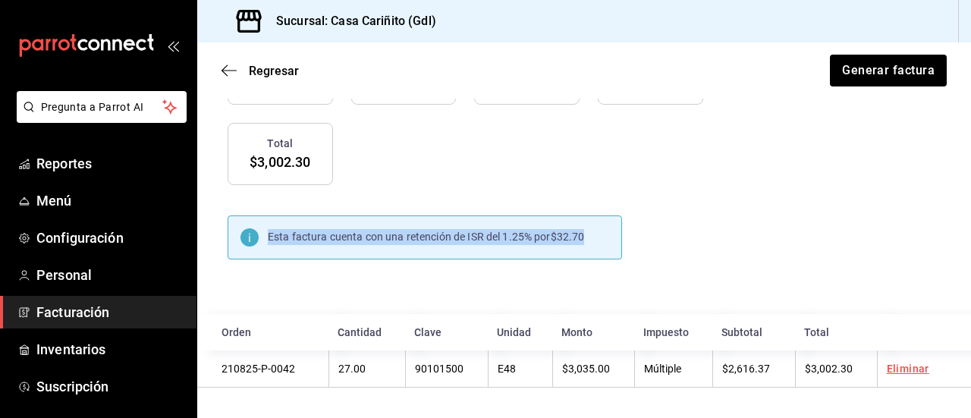
click at [530, 242] on span "Esta factura cuenta con una retención de ISR del 1.25% por" at bounding box center [409, 237] width 283 height 12
click at [531, 242] on span "Esta factura cuenta con una retención de ISR del 1.25% por" at bounding box center [409, 237] width 283 height 12
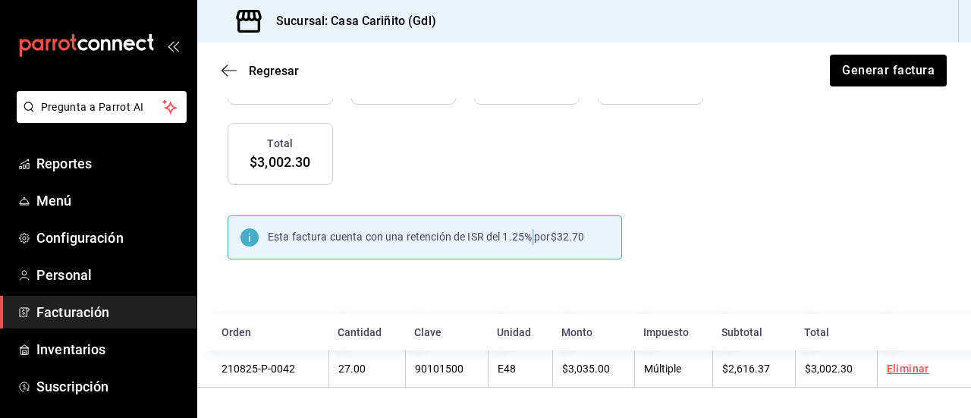
click at [531, 242] on span "Esta factura cuenta con una retención de ISR del 1.25% por" at bounding box center [409, 237] width 283 height 12
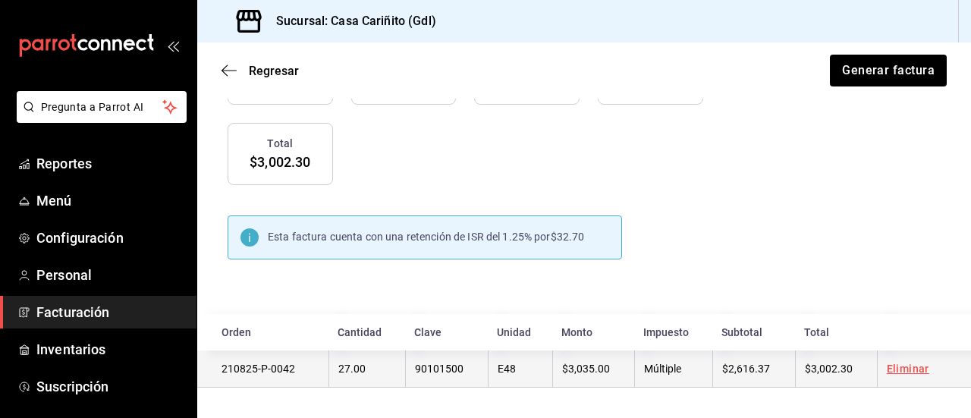
click at [904, 376] on td "Eliminar" at bounding box center [924, 369] width 94 height 37
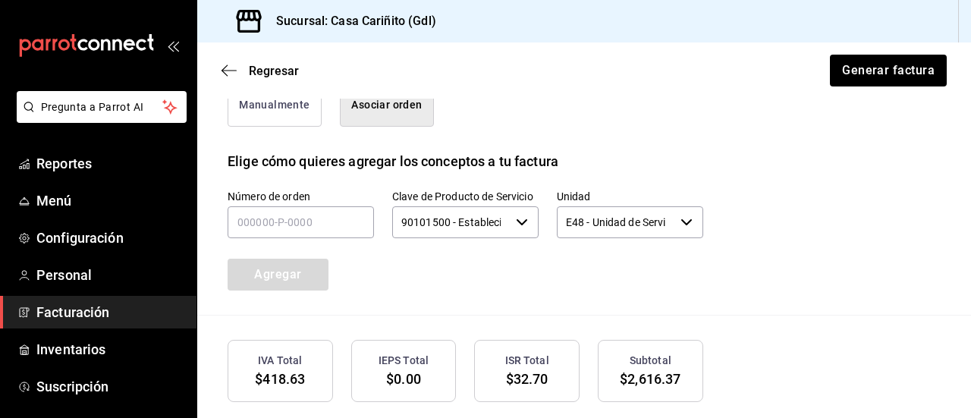
scroll to position [411, 0]
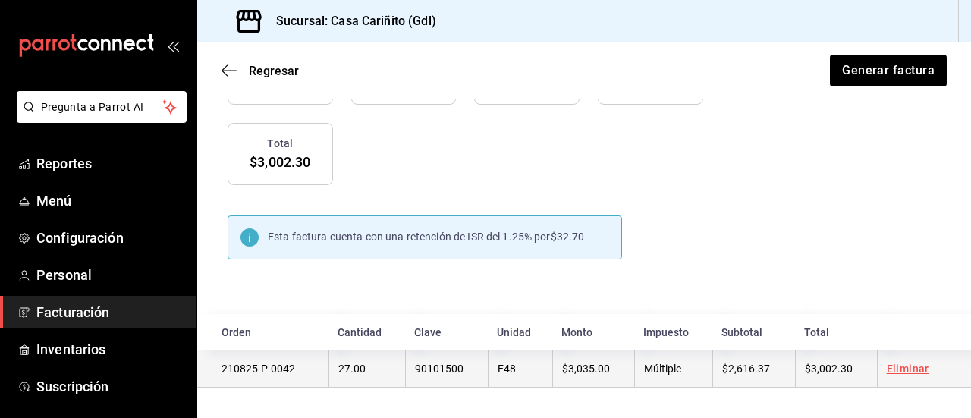
click at [911, 368] on link "Eliminar" at bounding box center [908, 369] width 42 height 12
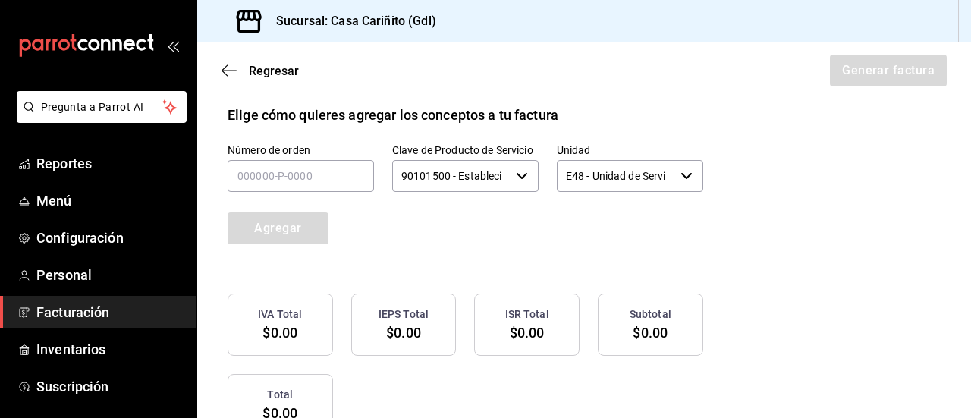
scroll to position [388, 0]
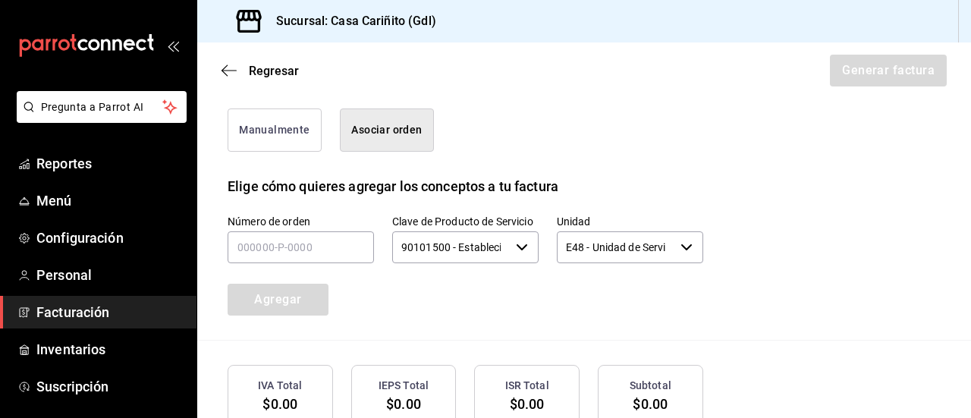
click at [274, 152] on button "Manualmente" at bounding box center [275, 130] width 94 height 43
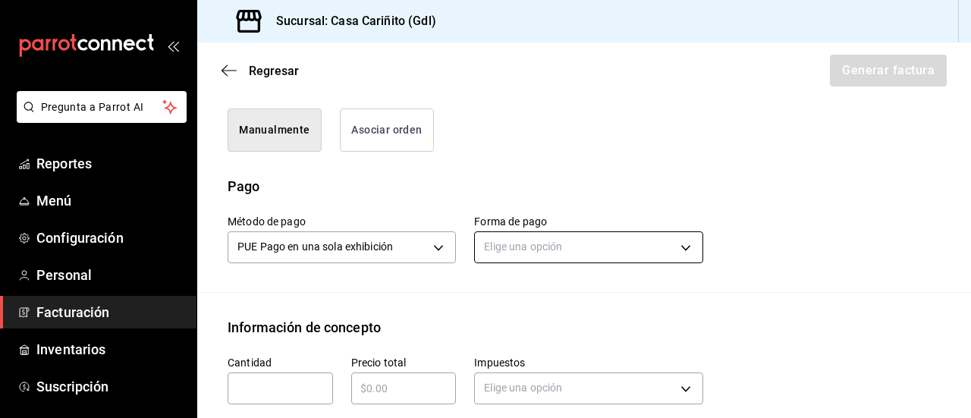
click at [518, 280] on body "Pregunta a Parrot AI Reportes Menú Configuración Personal Facturación Inventari…" at bounding box center [485, 209] width 971 height 418
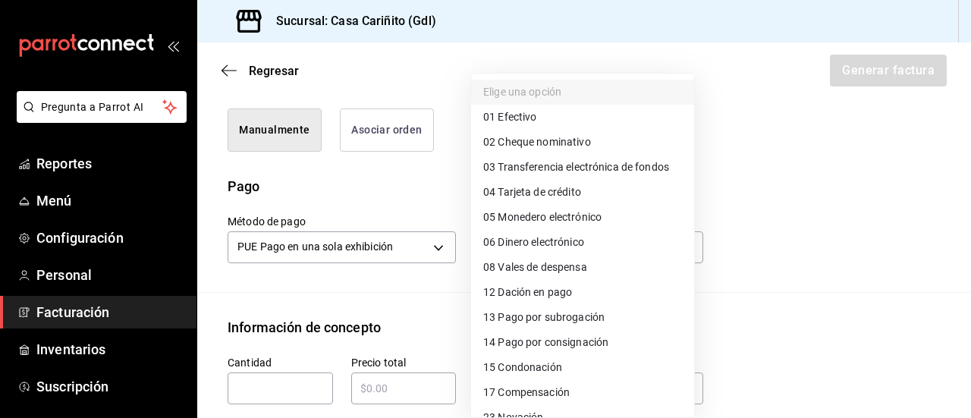
click at [548, 195] on span "04 Tarjeta de crédito" at bounding box center [532, 192] width 98 height 16
type input "04"
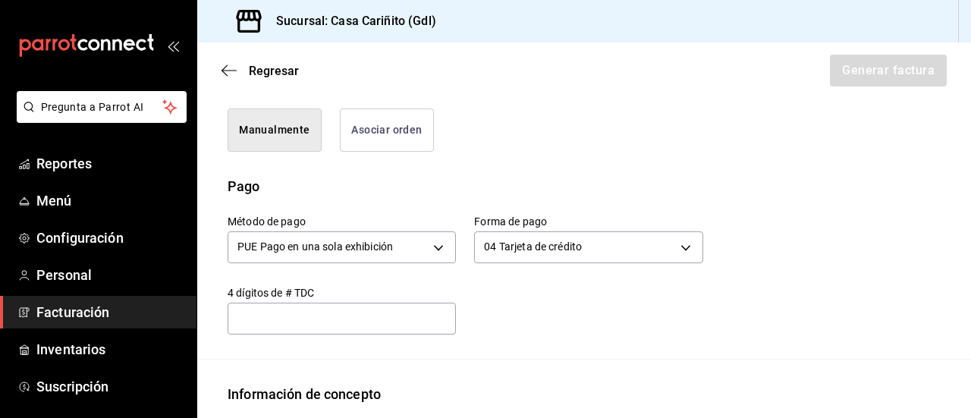
click at [364, 328] on input "text" at bounding box center [342, 319] width 228 height 18
click at [546, 327] on div "Método de pago PUE Pago en una sola exhibición PUE Forma de pago 04 Tarjeta de …" at bounding box center [456, 266] width 494 height 138
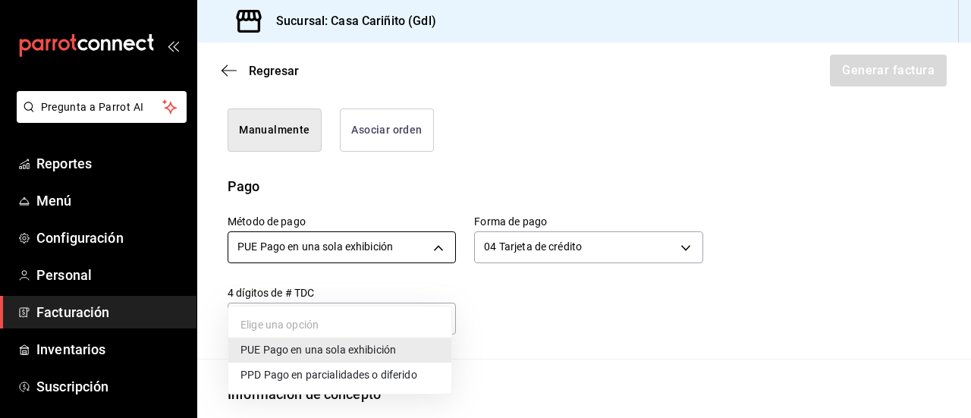
click at [429, 282] on body "Pregunta a Parrot AI Reportes Menú Configuración Personal Facturación Inventari…" at bounding box center [485, 209] width 971 height 418
click at [429, 282] on div at bounding box center [485, 209] width 971 height 418
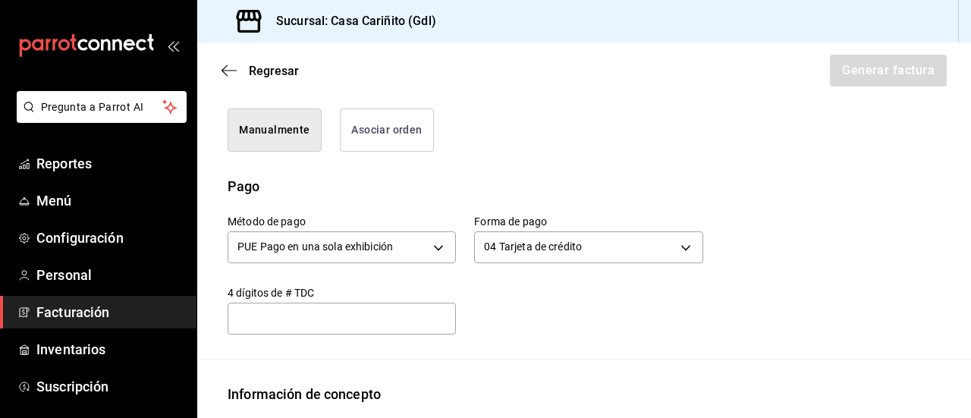
click at [543, 335] on div "Método de pago PUE Pago en una sola exhibición PUE Forma de pago 04 Tarjeta de …" at bounding box center [456, 266] width 494 height 138
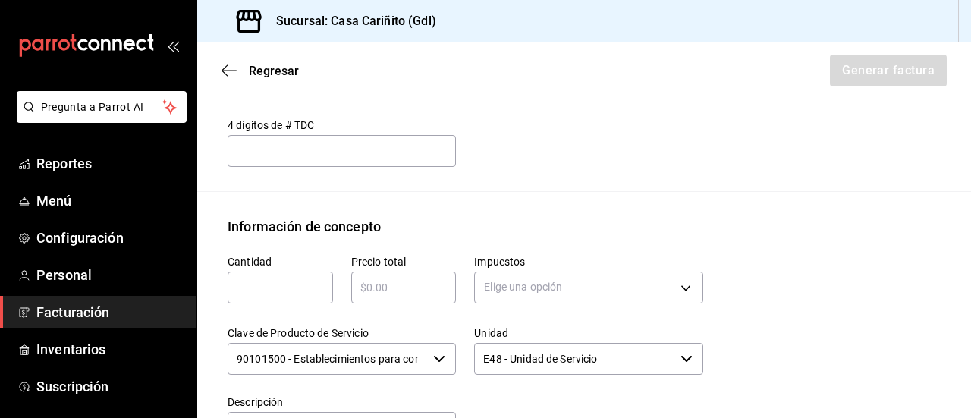
scroll to position [571, 0]
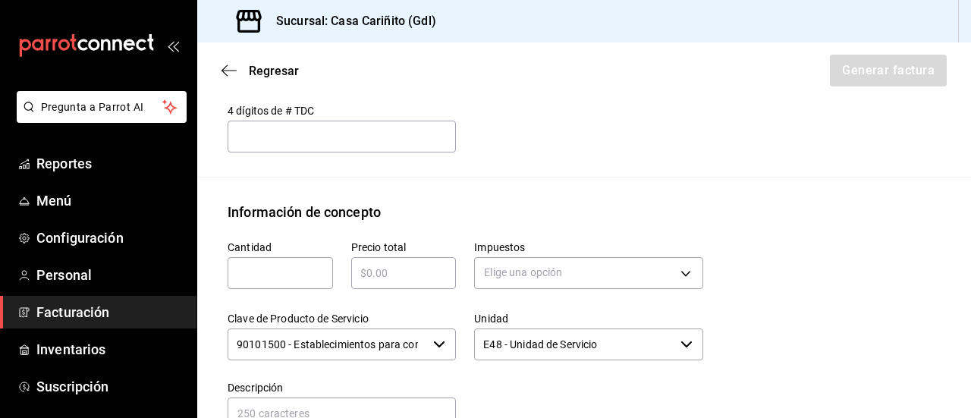
click at [271, 282] on input "text" at bounding box center [280, 273] width 105 height 18
type input "1"
click at [386, 282] on input "text" at bounding box center [403, 273] width 105 height 18
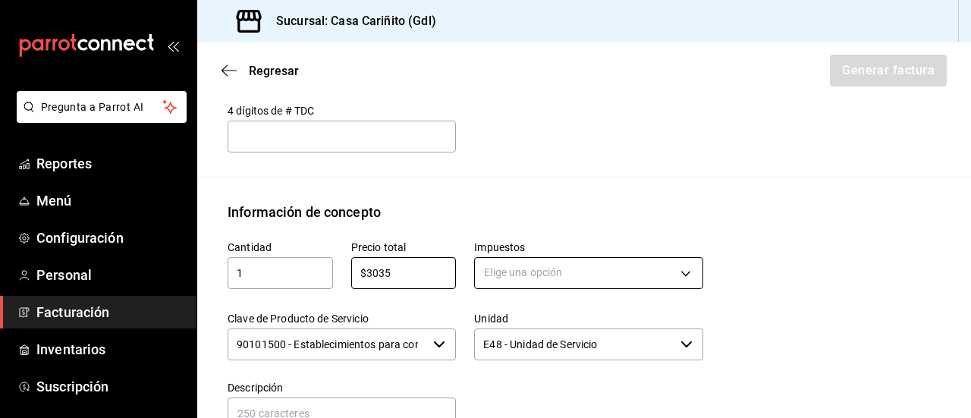
type input "$3035"
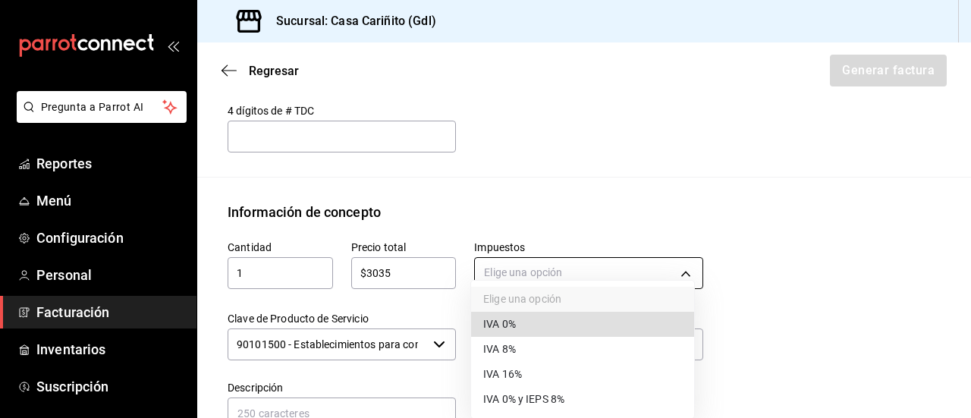
click at [642, 289] on body "Pregunta a Parrot AI Reportes Menú Configuración Personal Facturación Inventari…" at bounding box center [485, 209] width 971 height 418
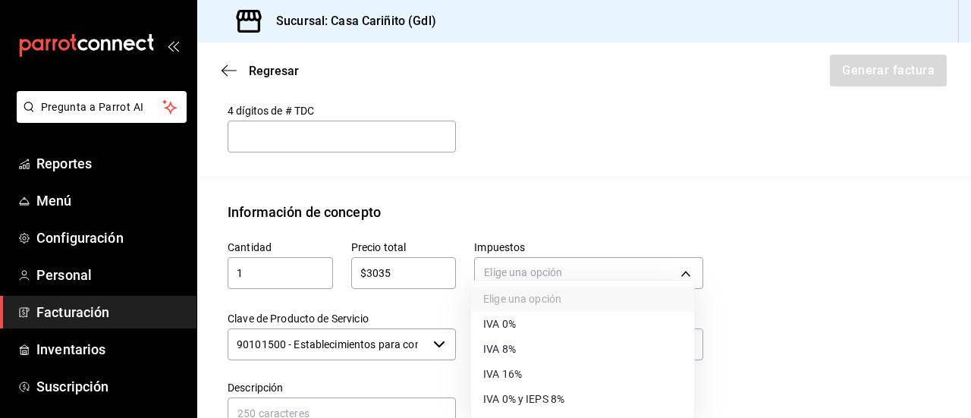
click at [603, 381] on li "IVA 16%" at bounding box center [582, 374] width 223 height 25
type input "IVA_16"
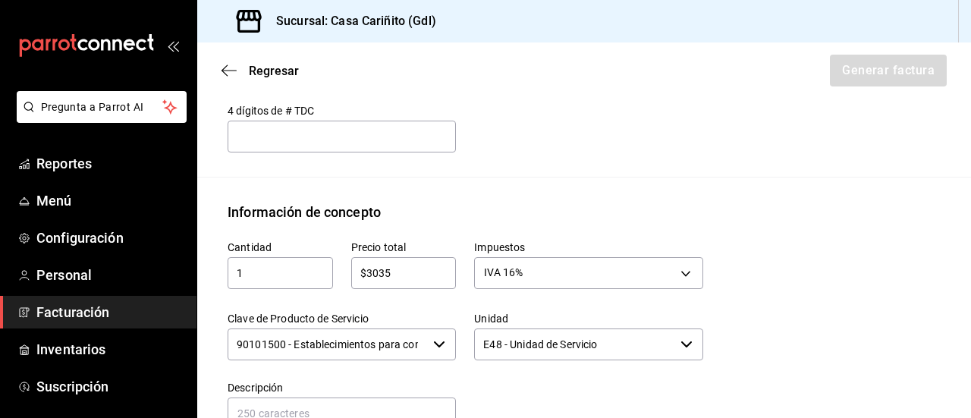
click at [876, 298] on div "Cantidad 1 ​ Precio total $3035 ​ Impuestos IVA 16% IVA_16 Clave de Producto de…" at bounding box center [584, 364] width 713 height 284
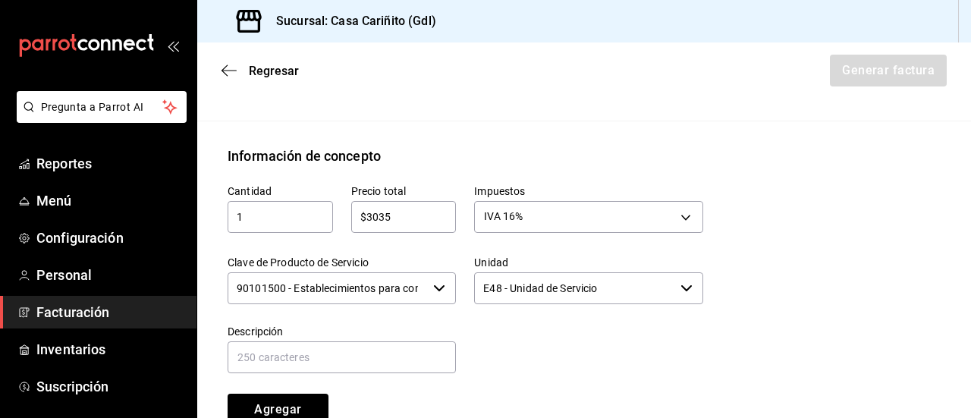
scroll to position [629, 0]
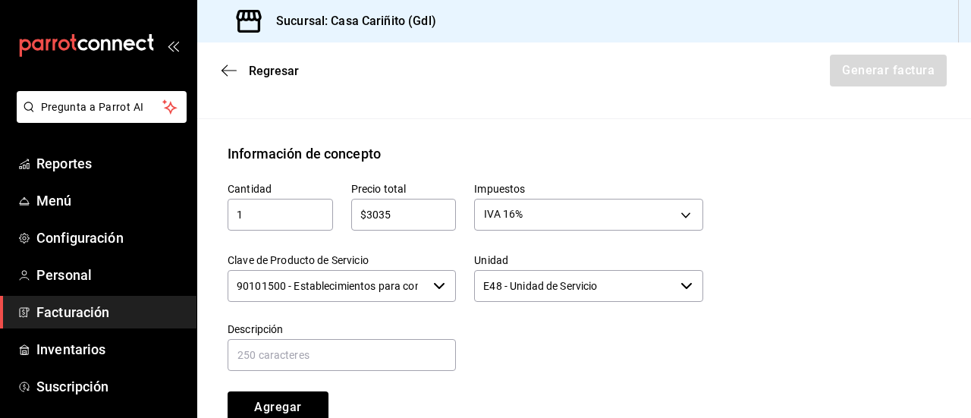
click at [661, 162] on div "Emisor Perfil fiscal [PERSON_NAME] Tipo de comprobante Ingreso Receptor Nombre …" at bounding box center [584, 79] width 774 height 1194
click at [292, 224] on input "1" at bounding box center [280, 215] width 105 height 18
click at [856, 330] on div "Cantidad 1 ​ Precio total $3035 ​ Impuestos IVA 16% IVA_16 Clave de Producto de…" at bounding box center [584, 306] width 713 height 284
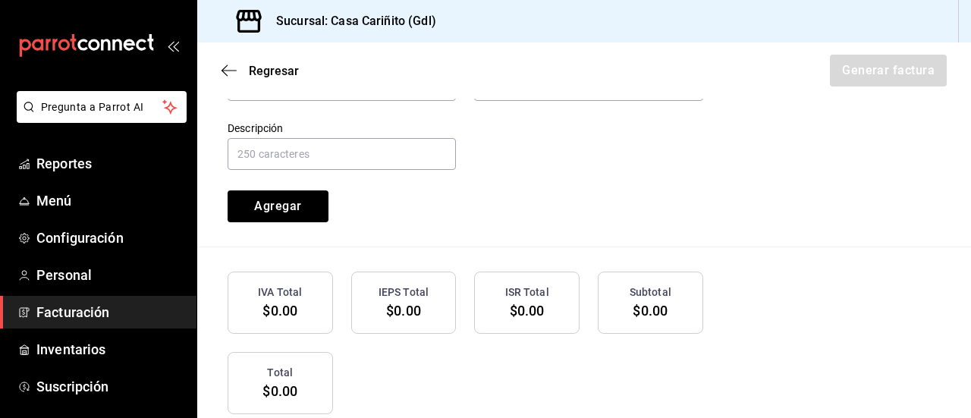
scroll to position [823, 0]
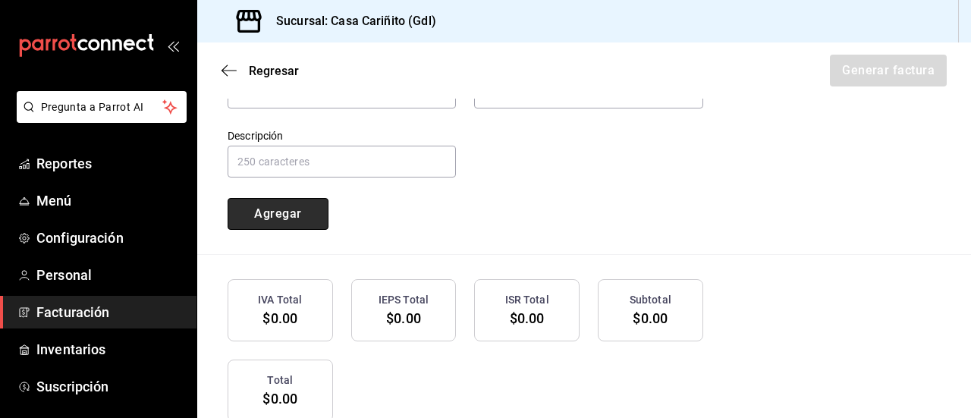
click at [263, 230] on button "Agregar" at bounding box center [278, 214] width 101 height 32
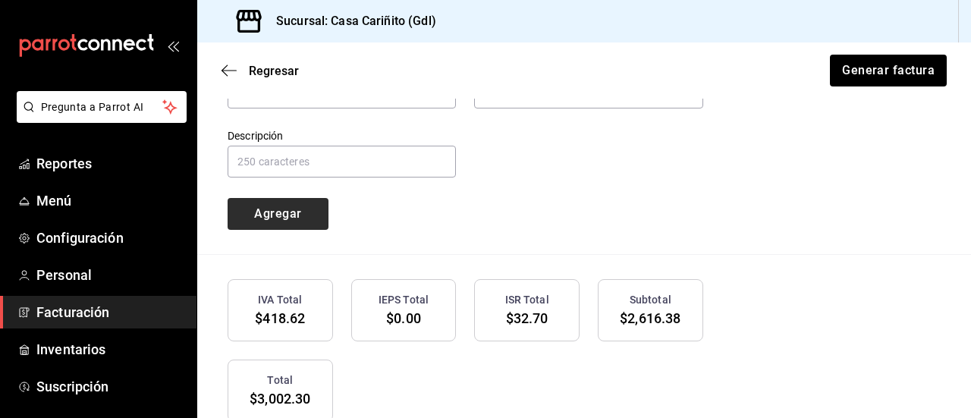
type input "90101500 - Establecimientos para comer y beber"
type input "E48 - Unidad de Servicio"
click at [807, 245] on div "Cantidad ​ Precio total ​ Impuestos Elige una opción Clave de Producto de Servi…" at bounding box center [584, 112] width 713 height 284
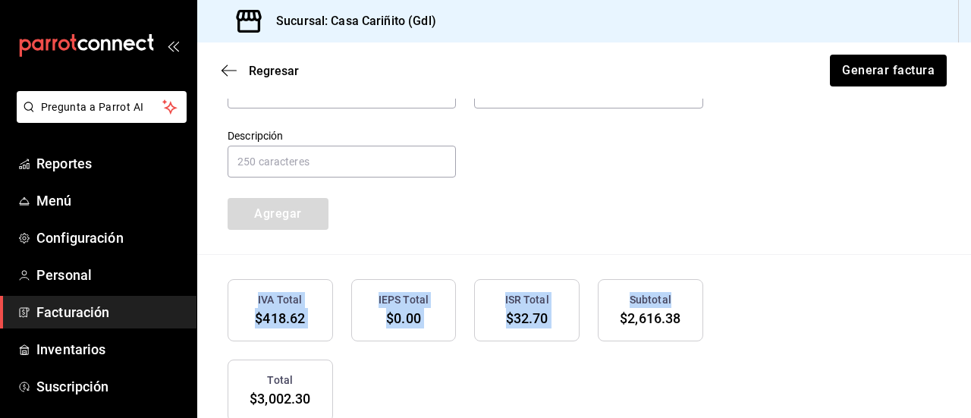
drag, startPoint x: 807, startPoint y: 245, endPoint x: 815, endPoint y: 317, distance: 72.6
click at [815, 317] on div "IVA Total $418.62 IEPS Total $0.00 ISR Total $32.70 Subtotal $2,616.38 Total $3…" at bounding box center [584, 350] width 713 height 143
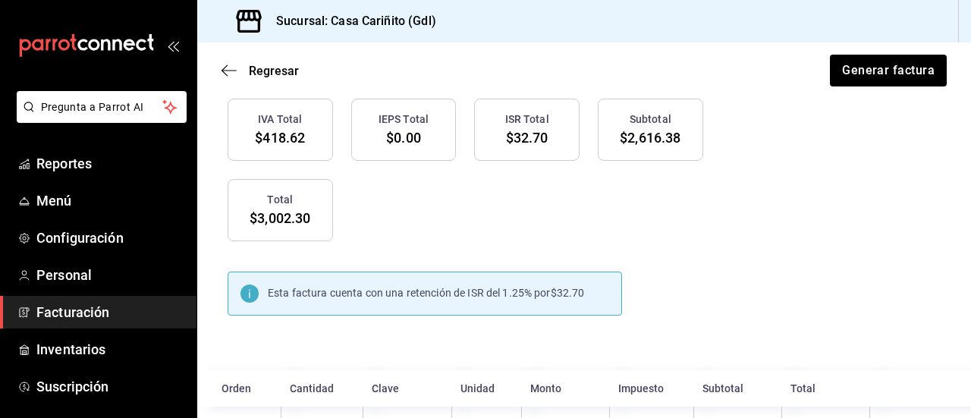
scroll to position [1088, 0]
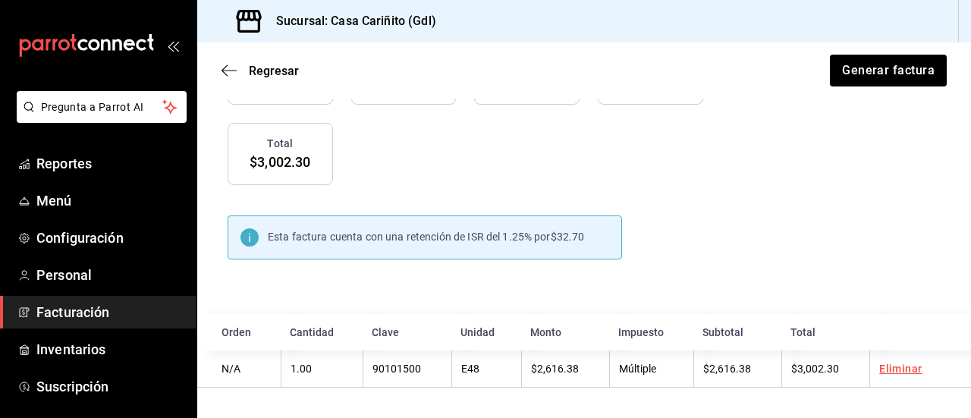
click at [370, 237] on span "Esta factura cuenta con una retención de ISR del 1.25% por" at bounding box center [409, 237] width 283 height 12
drag, startPoint x: 370, startPoint y: 237, endPoint x: 436, endPoint y: 259, distance: 69.6
click at [436, 259] on div "Esta factura cuenta con una retención de ISR del 1.25% por $32.70" at bounding box center [425, 237] width 395 height 44
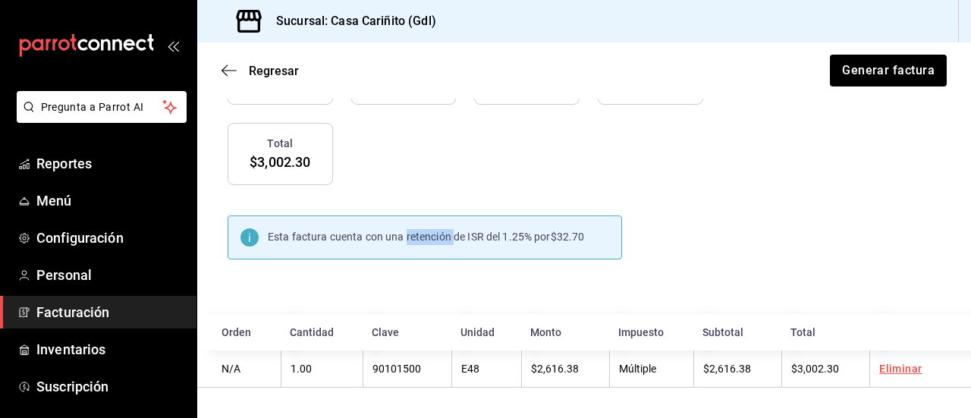
click at [436, 259] on div "Esta factura cuenta con una retención de ISR del 1.25% por $32.70" at bounding box center [425, 237] width 395 height 44
click at [397, 239] on span "Esta factura cuenta con una retención de ISR del 1.25% por" at bounding box center [409, 237] width 283 height 12
copy div "Esta factura cuenta con una retención de ISR del 1.25% por $32.70"
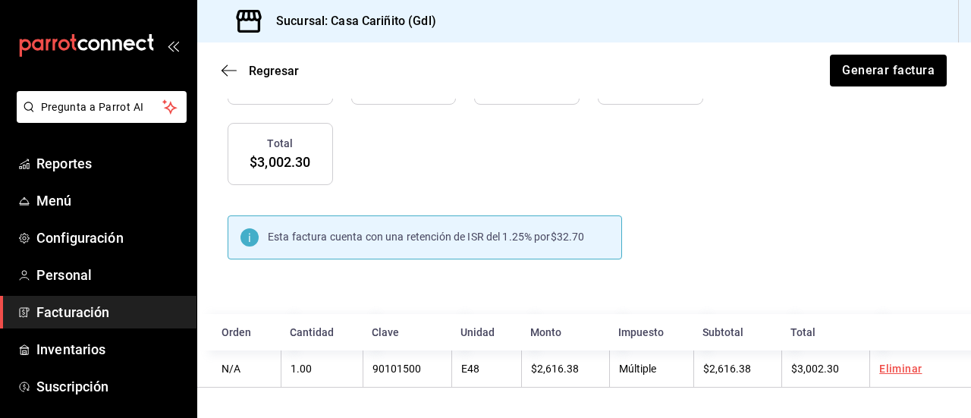
click at [513, 140] on div "IVA Total $418.62 IEPS Total $0.00 ISR Total $32.70 Subtotal $2,616.38 Total $3…" at bounding box center [456, 104] width 494 height 161
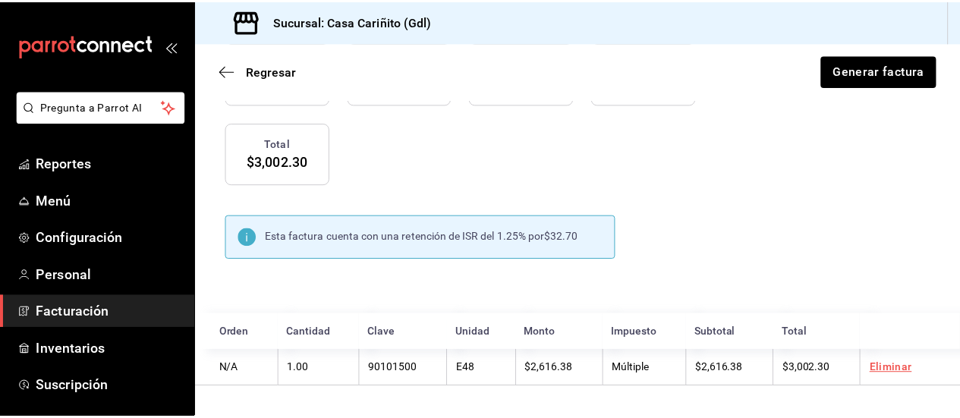
scroll to position [1058, 0]
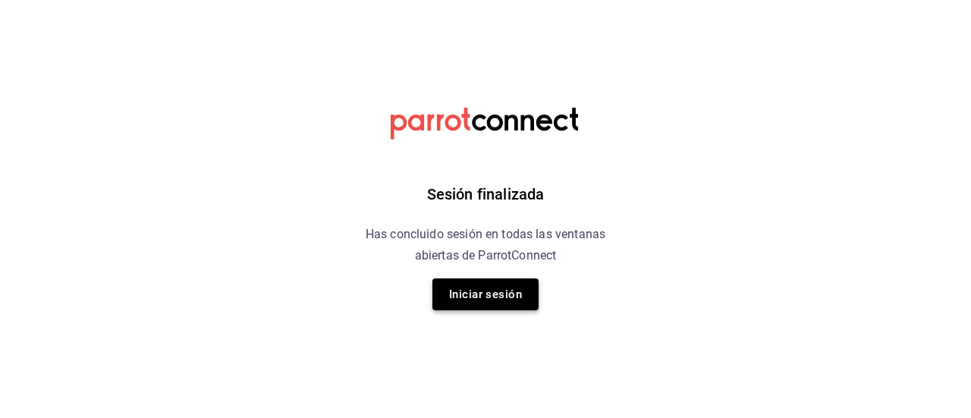
click at [482, 306] on button "Iniciar sesión" at bounding box center [486, 294] width 106 height 32
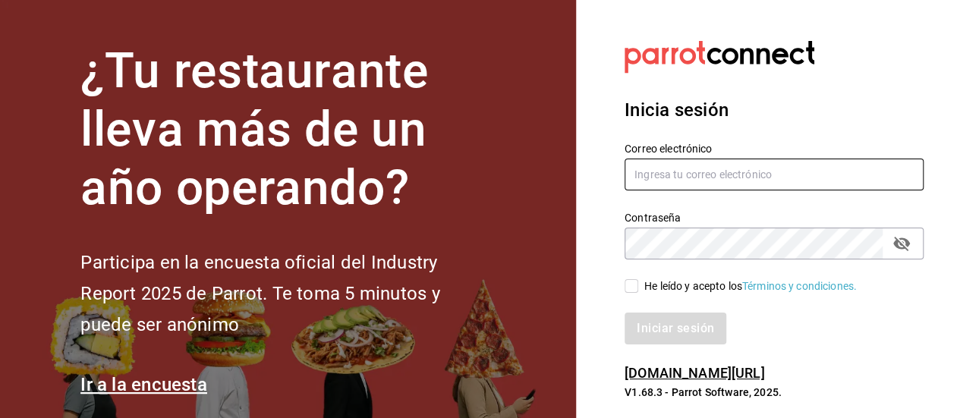
click at [735, 175] on input "text" at bounding box center [773, 175] width 299 height 32
type input "D"
type input "[EMAIL_ADDRESS][DOMAIN_NAME]"
click at [906, 239] on icon "passwordField" at bounding box center [901, 244] width 17 height 14
click at [634, 288] on input "He leído y acepto los Términos y condiciones." at bounding box center [631, 286] width 14 height 14
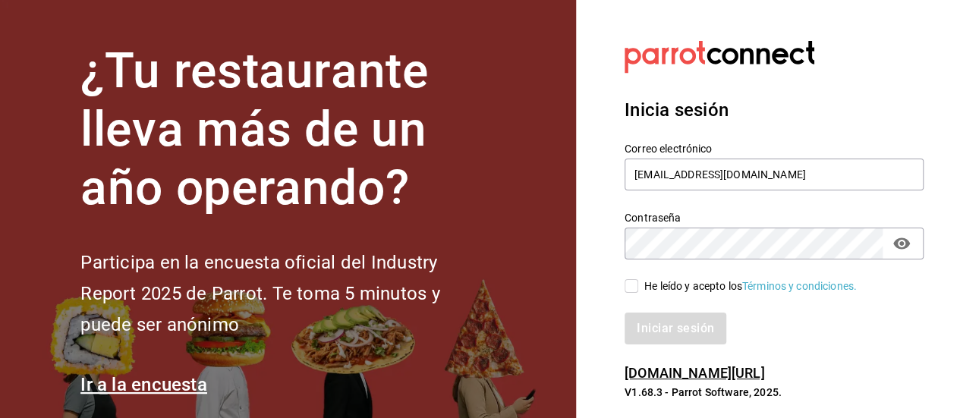
checkbox input "true"
click at [666, 330] on button "Iniciar sesión" at bounding box center [675, 329] width 103 height 32
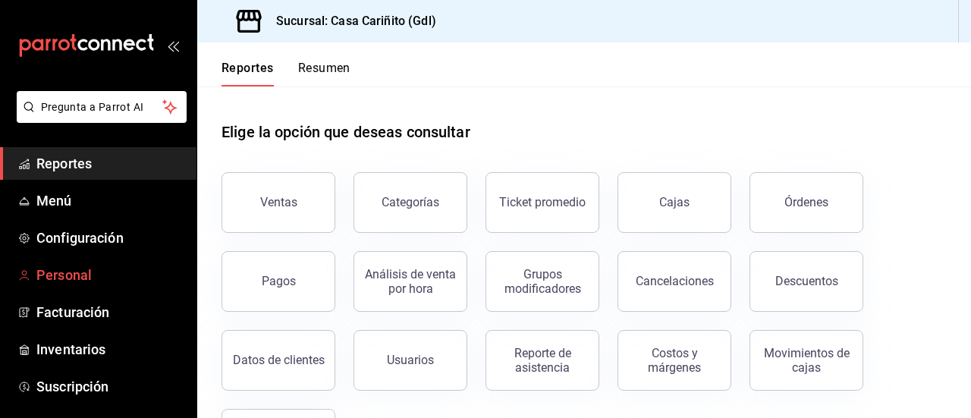
click at [88, 277] on span "Personal" at bounding box center [110, 275] width 148 height 20
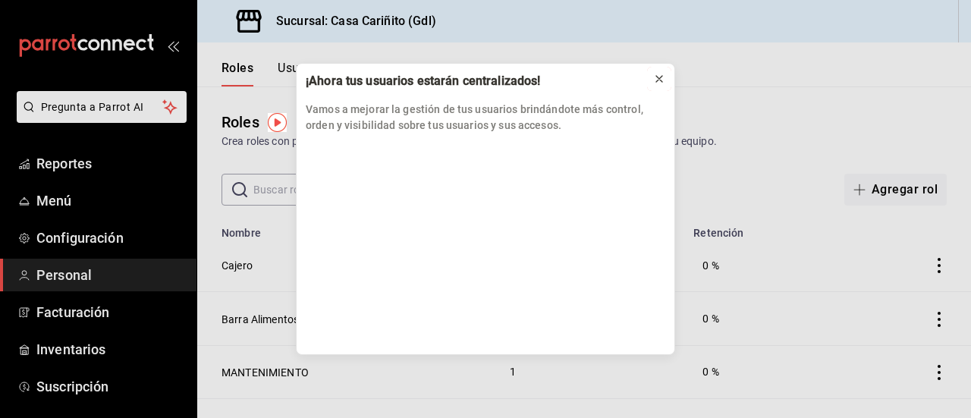
click at [662, 80] on icon at bounding box center [659, 79] width 12 height 12
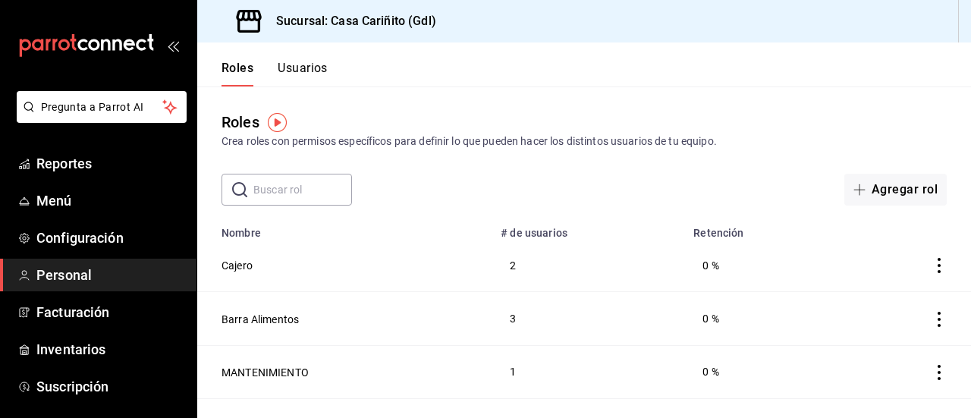
click at [294, 71] on button "Usuarios" at bounding box center [303, 74] width 50 height 26
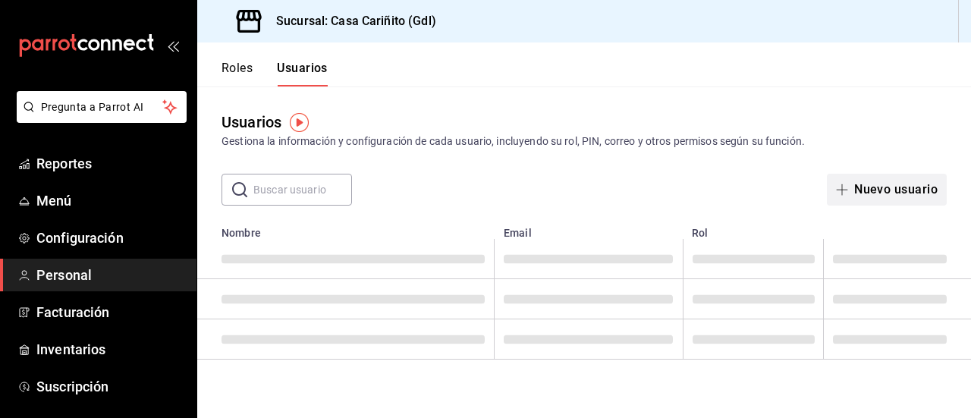
click at [876, 194] on button "Nuevo usuario" at bounding box center [887, 190] width 120 height 32
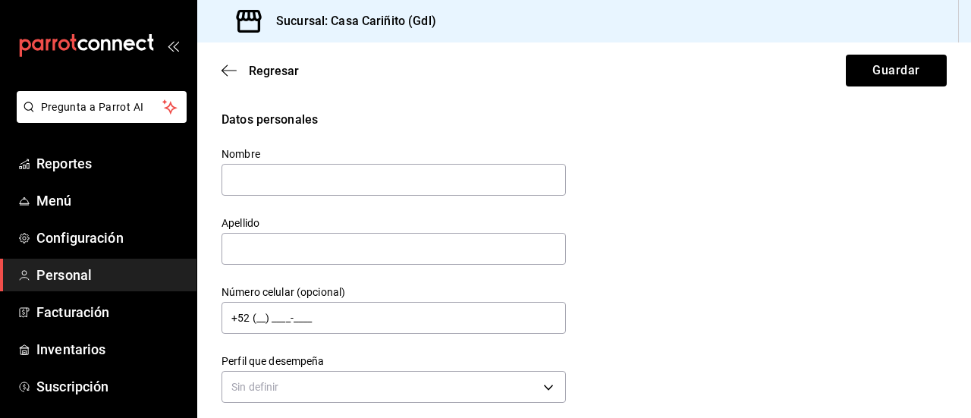
type input "H"
type input "JAYDY MICHEL"
click at [544, 250] on input "text" at bounding box center [394, 249] width 344 height 32
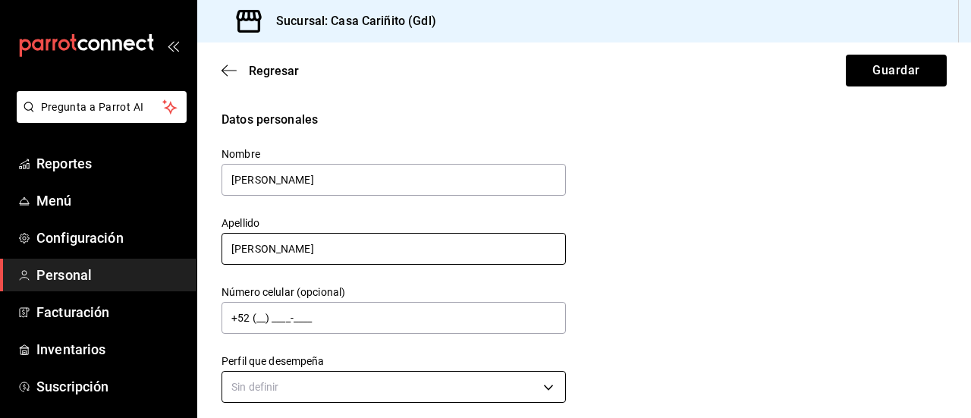
type input "LOPEZ"
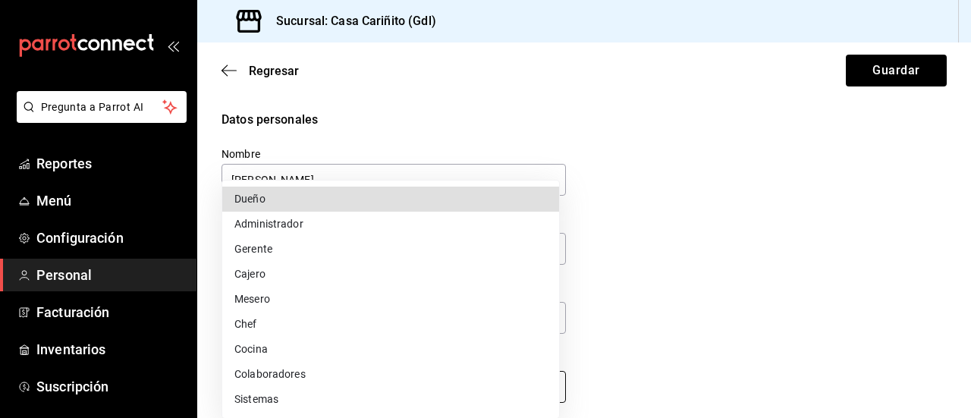
click at [329, 395] on body "Pregunta a Parrot AI Reportes Menú Configuración Personal Facturación Inventari…" at bounding box center [485, 209] width 971 height 418
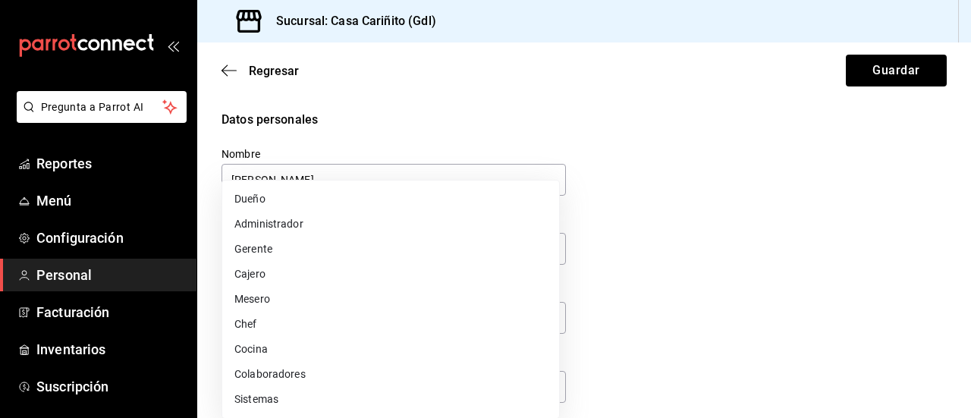
click at [287, 370] on li "Colaboradores" at bounding box center [390, 374] width 337 height 25
type input "STAFF"
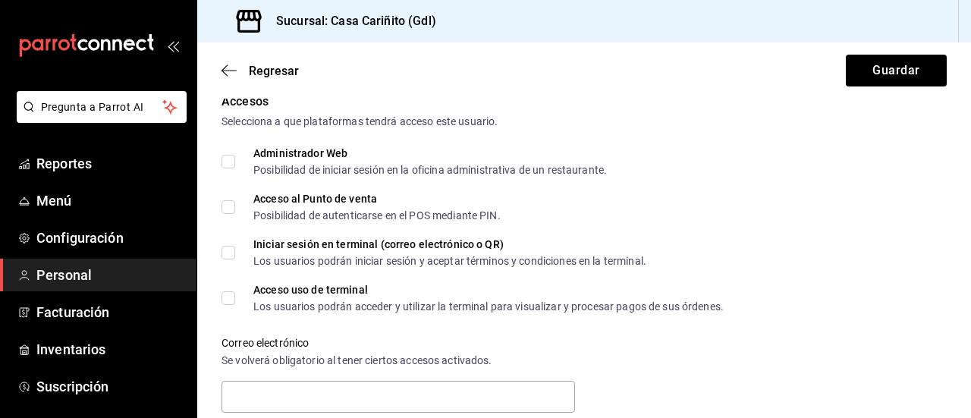
scroll to position [340, 0]
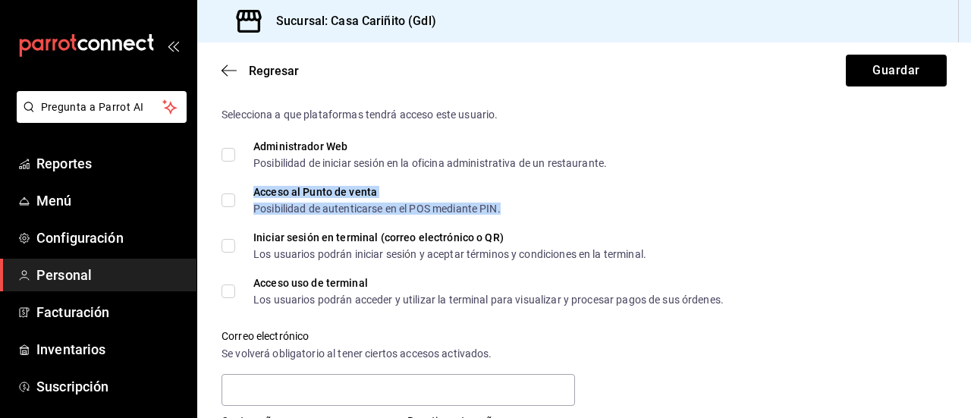
click at [395, 203] on div "Posibilidad de autenticarse en el POS mediante PIN." at bounding box center [376, 208] width 247 height 11
click at [229, 200] on input "Acceso al Punto de venta Posibilidad de autenticarse en el POS mediante PIN." at bounding box center [229, 200] width 14 height 14
checkbox input "true"
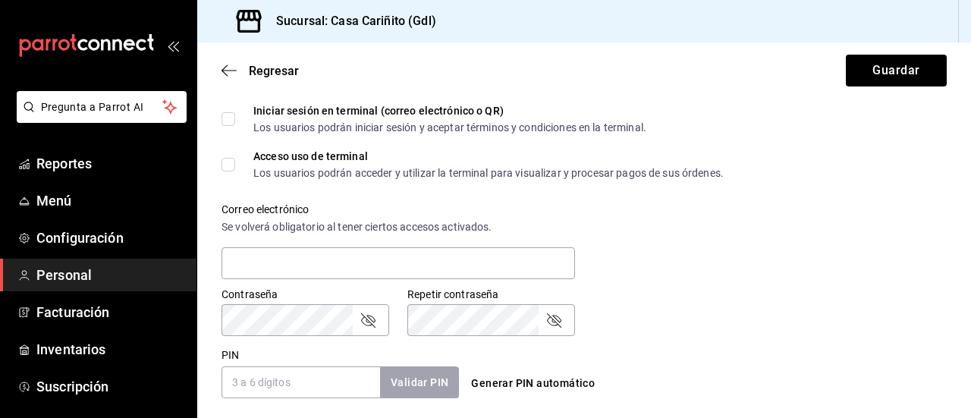
scroll to position [477, 0]
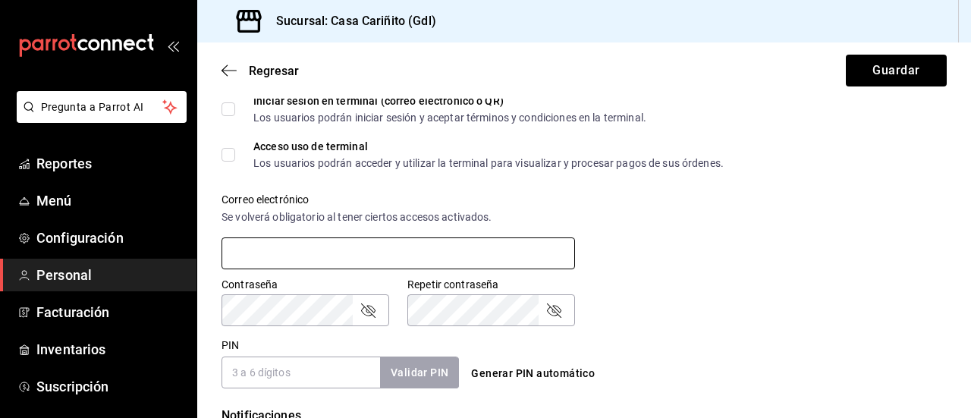
click at [551, 256] on input "text" at bounding box center [399, 253] width 354 height 32
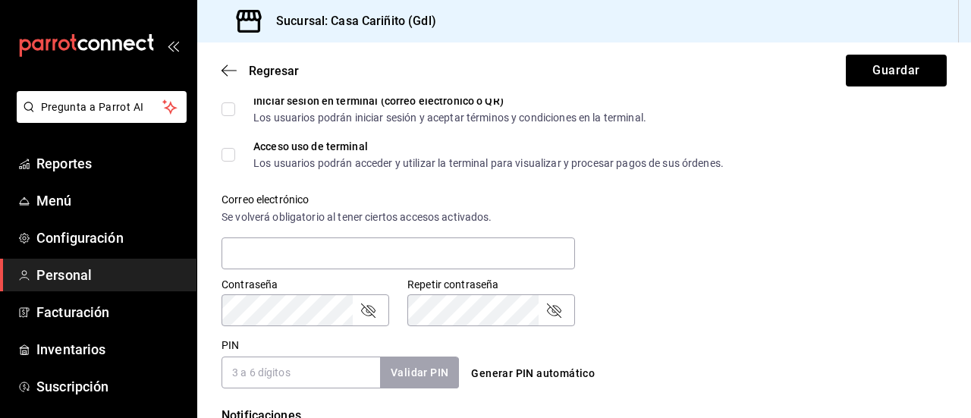
click at [713, 279] on div "Contraseña Contraseña Repetir contraseña Repetir contraseña" at bounding box center [575, 293] width 744 height 67
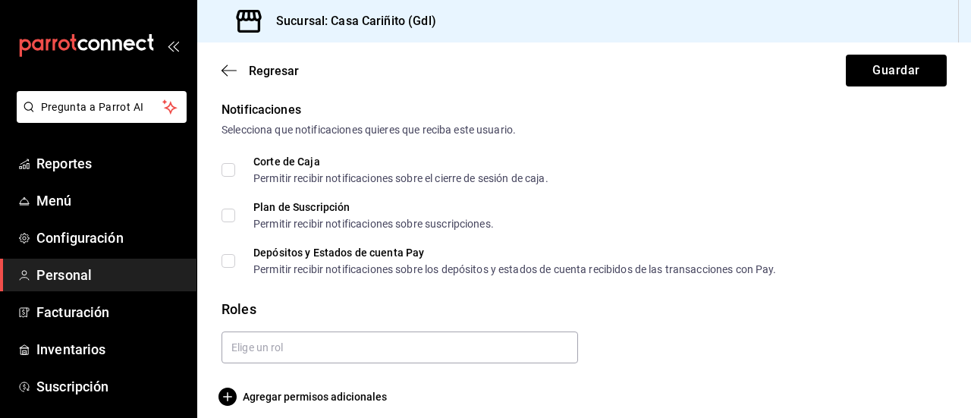
scroll to position [794, 0]
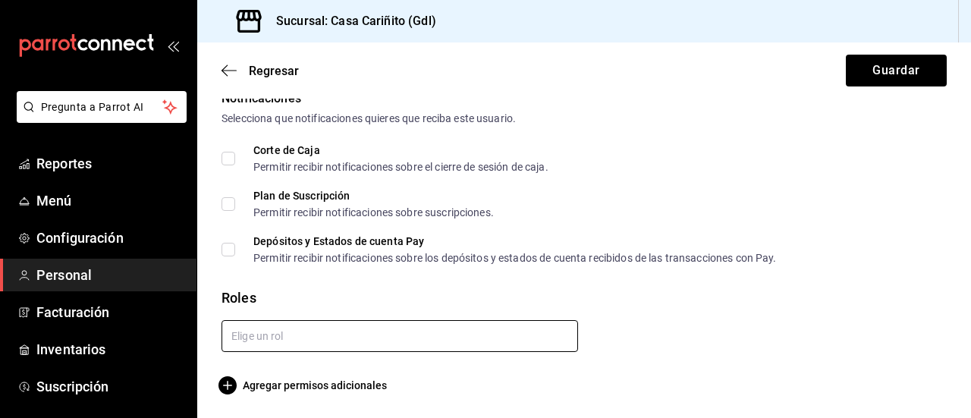
click at [484, 341] on input "text" at bounding box center [400, 336] width 357 height 32
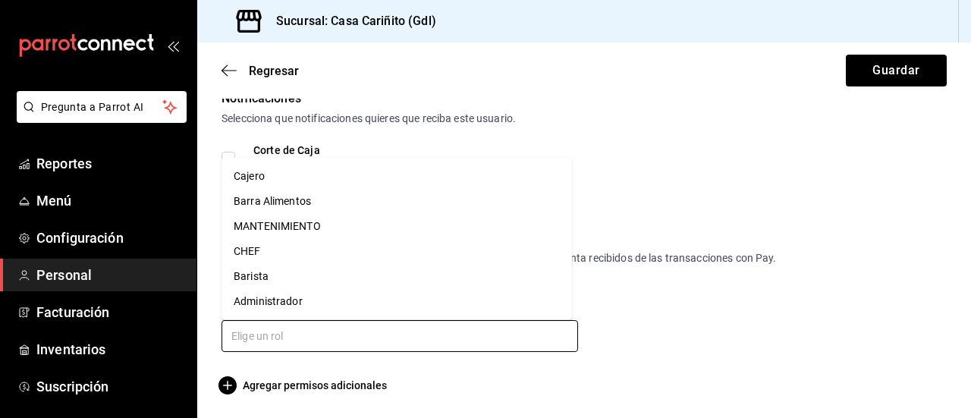
click at [291, 276] on li "Barista" at bounding box center [397, 276] width 351 height 25
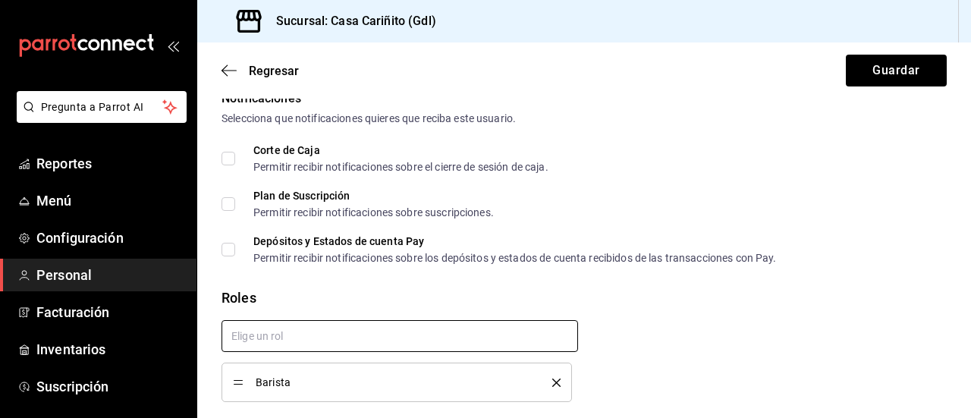
checkbox input "true"
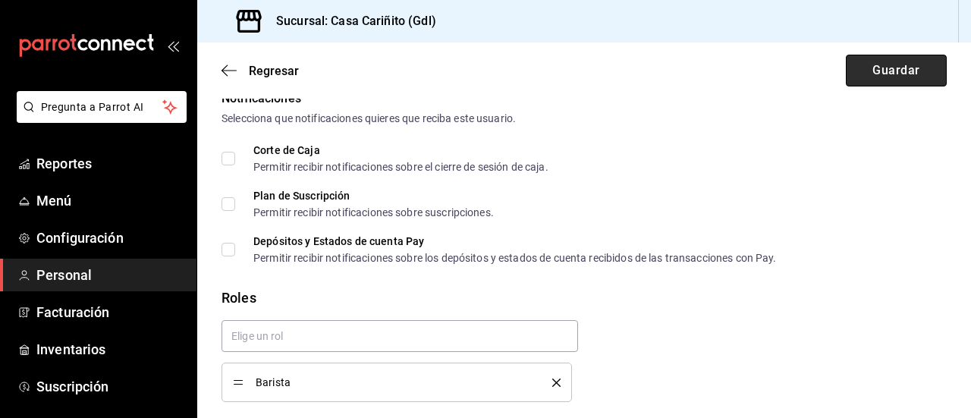
click at [889, 69] on button "Guardar" at bounding box center [896, 71] width 101 height 32
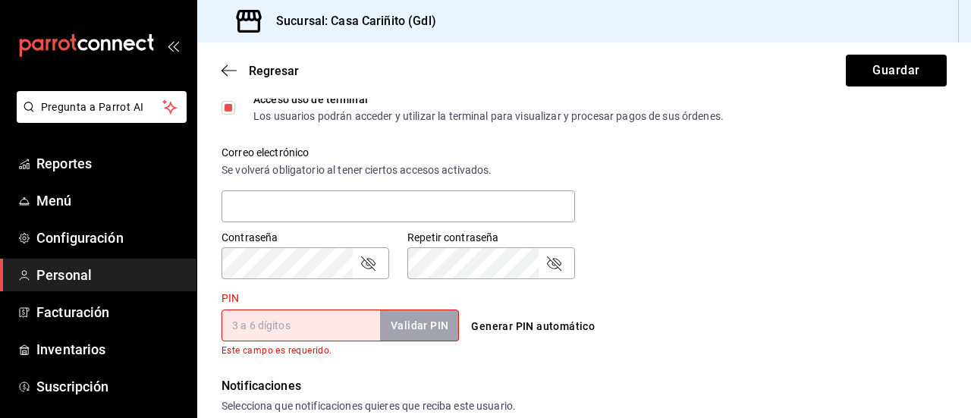
scroll to position [536, 0]
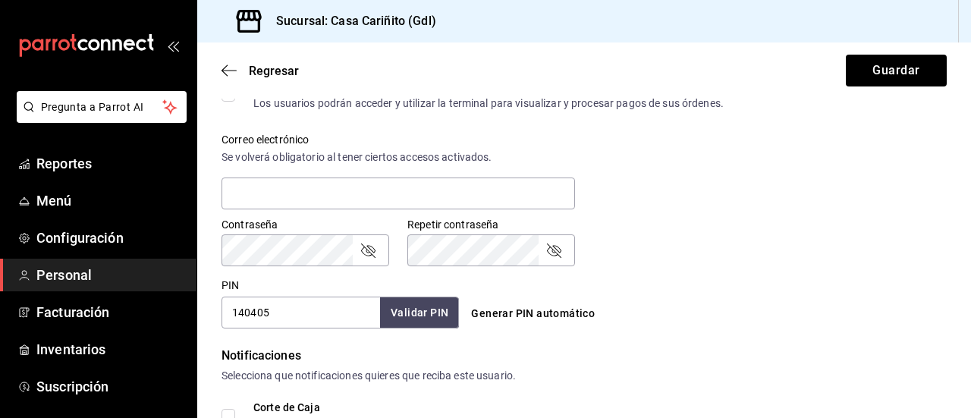
type input "140405"
click at [414, 319] on button "Validar PIN" at bounding box center [419, 313] width 80 height 33
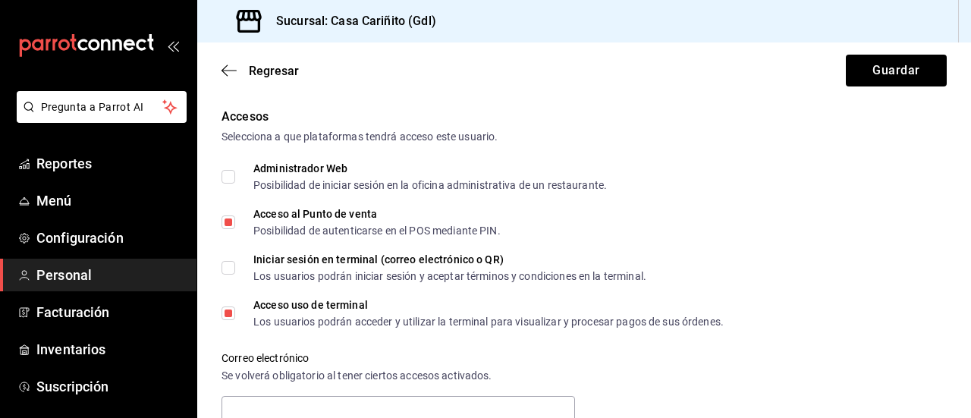
scroll to position [0, 0]
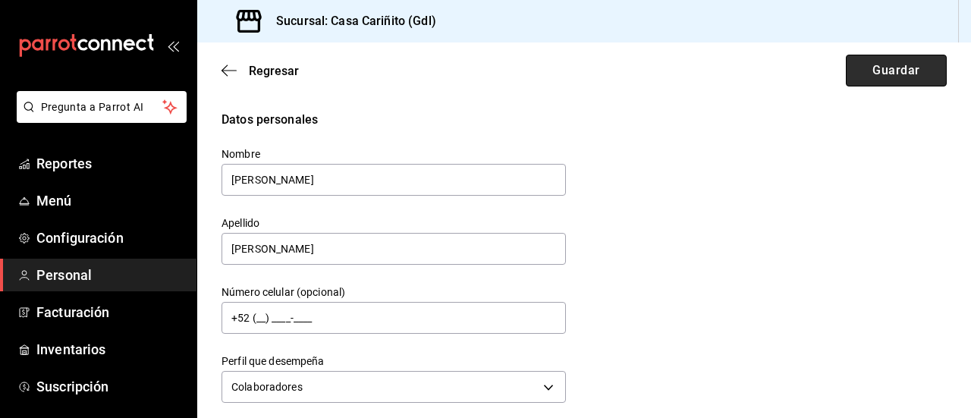
click at [858, 70] on button "Guardar" at bounding box center [896, 71] width 101 height 32
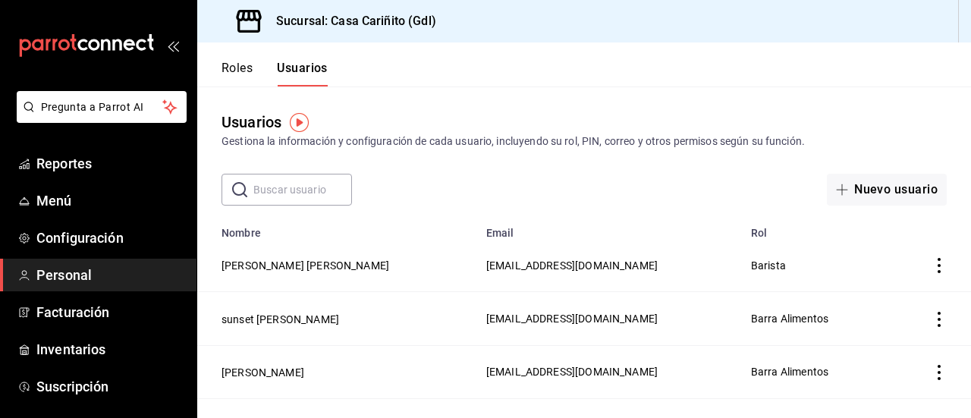
click at [71, 282] on span "Personal" at bounding box center [110, 275] width 148 height 20
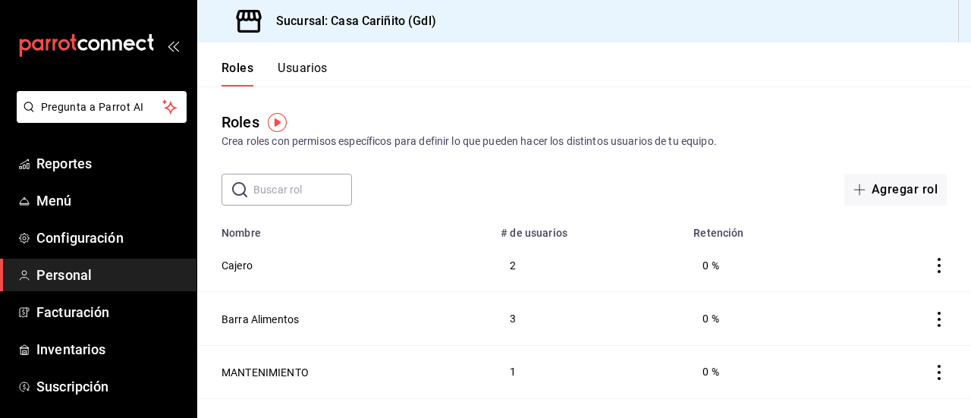
click at [326, 58] on div "Roles Usuarios" at bounding box center [262, 64] width 131 height 44
click at [313, 70] on button "Usuarios" at bounding box center [303, 74] width 50 height 26
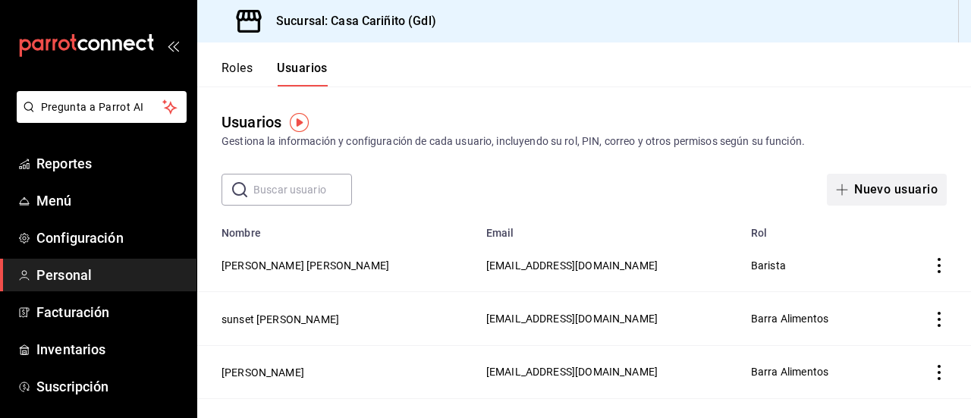
click at [889, 194] on button "Nuevo usuario" at bounding box center [887, 190] width 120 height 32
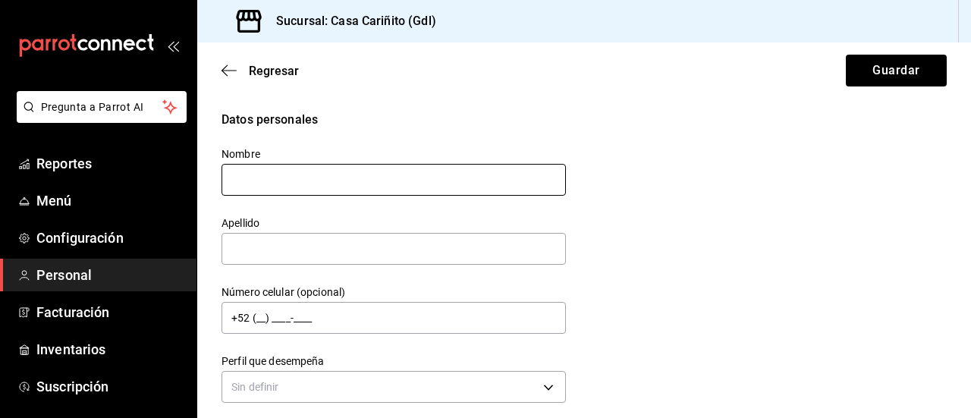
click at [372, 181] on input "text" at bounding box center [394, 180] width 344 height 32
type input "LESLYE SARAHI"
click at [349, 251] on input "text" at bounding box center [394, 249] width 344 height 32
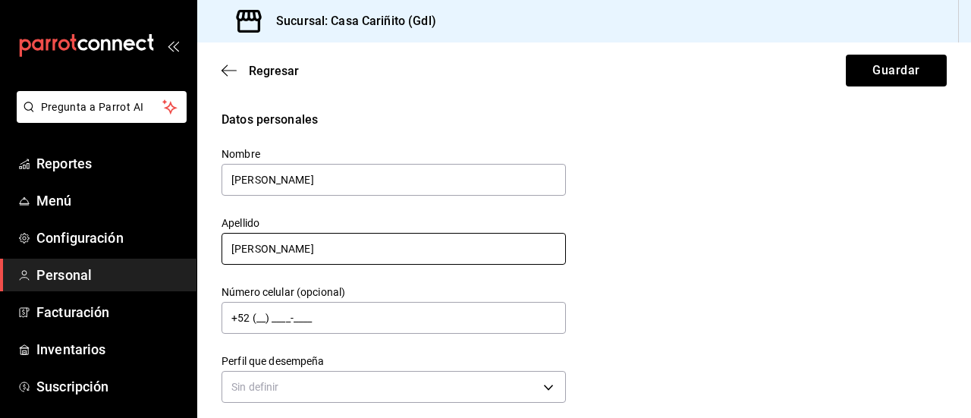
type input "CONTRERAS"
click at [711, 316] on div "Datos personales Nombre LESLYE SARAHI Apellido CONTRERAS Número celular (opcion…" at bounding box center [584, 259] width 725 height 297
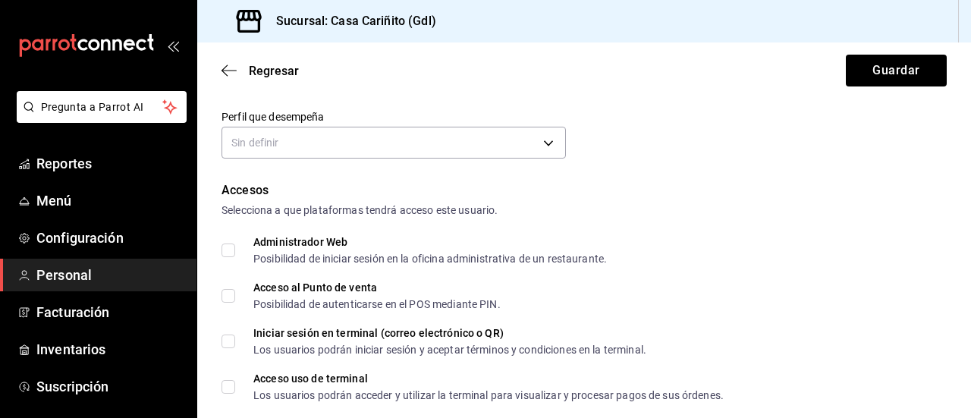
scroll to position [243, 0]
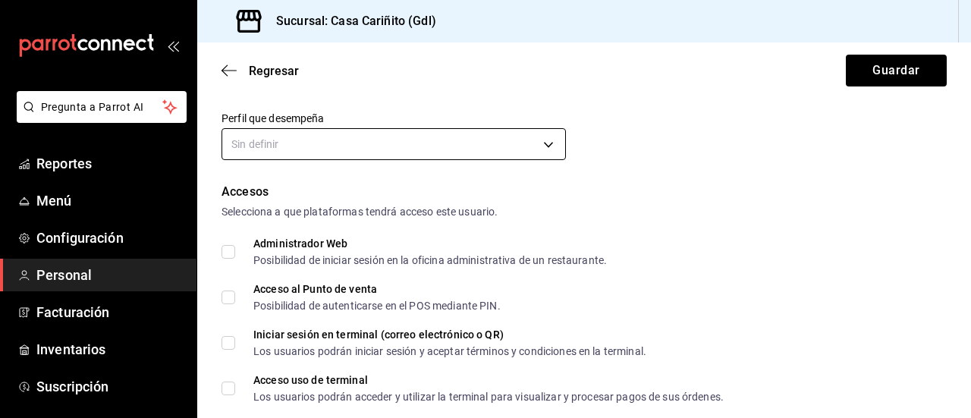
click at [500, 143] on body "Pregunta a Parrot AI Reportes Menú Configuración Personal Facturación Inventari…" at bounding box center [485, 209] width 971 height 418
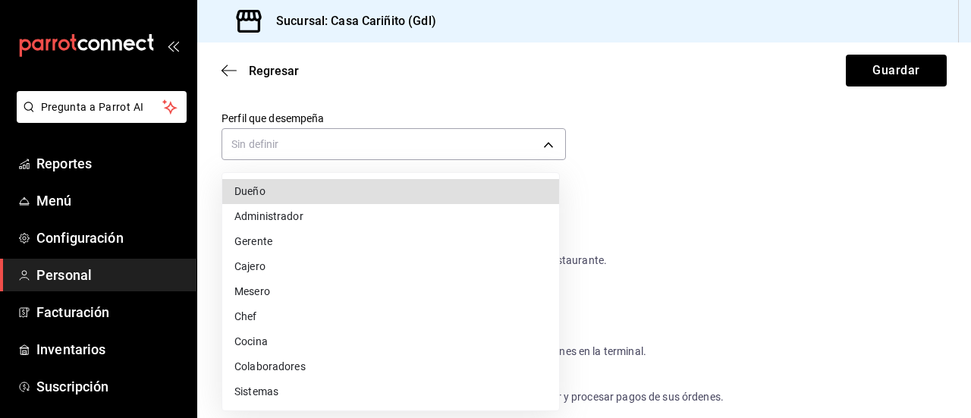
click at [278, 366] on li "Colaboradores" at bounding box center [390, 366] width 337 height 25
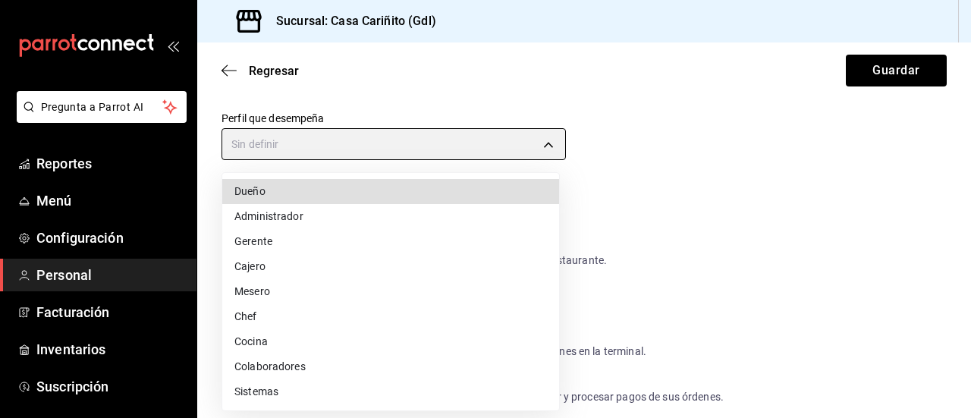
type input "STAFF"
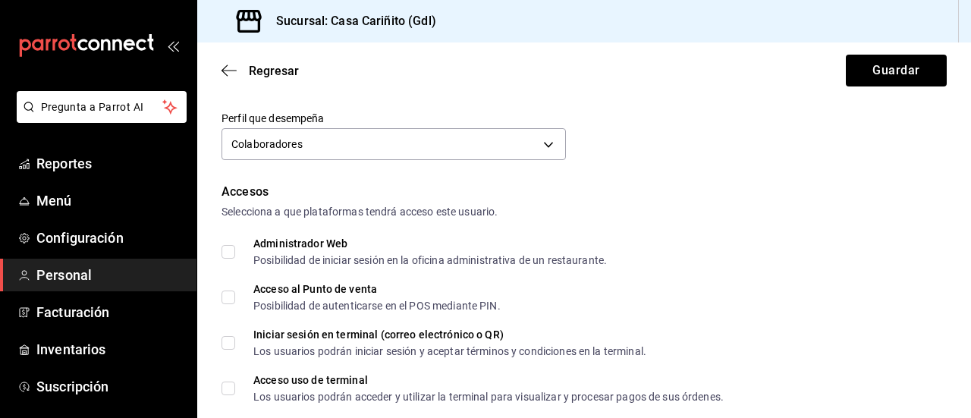
click at [668, 208] on div "Selecciona a que plataformas tendrá acceso este usuario." at bounding box center [584, 212] width 725 height 16
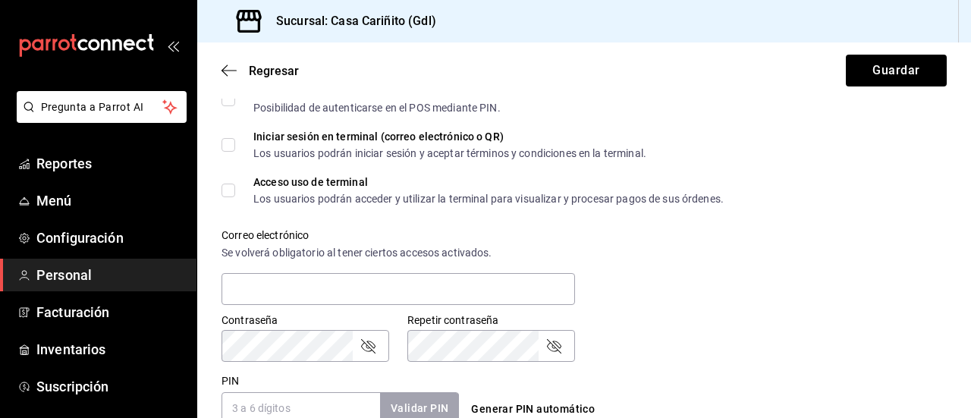
scroll to position [577, 0]
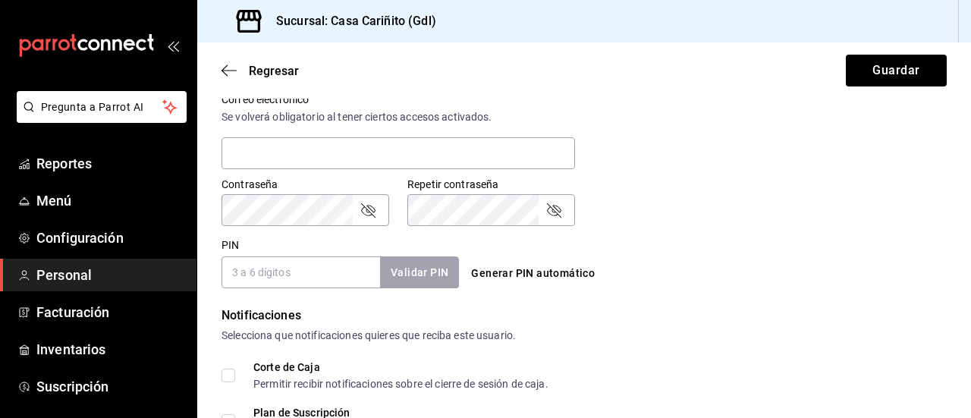
click at [804, 252] on div "PIN Validar PIN ​ Generar PIN automático" at bounding box center [580, 260] width 731 height 56
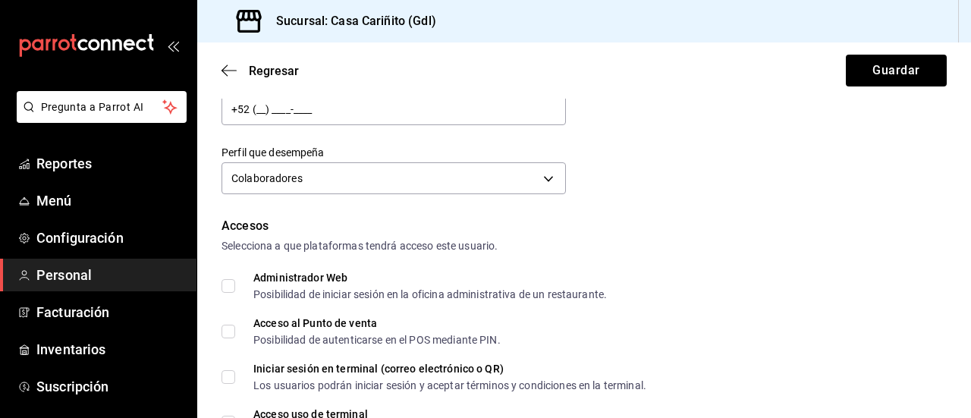
scroll to position [212, 0]
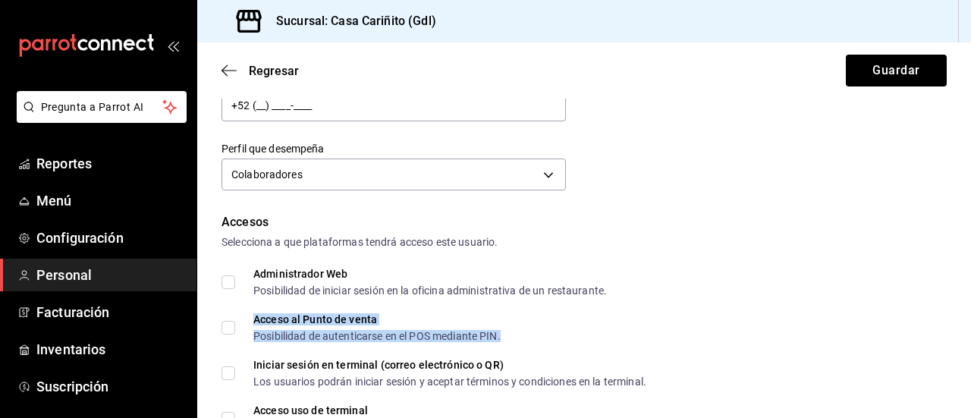
click at [305, 328] on div "Acceso al Punto de venta Posibilidad de autenticarse en el POS mediante PIN." at bounding box center [376, 327] width 247 height 27
click at [224, 330] on input "Acceso al Punto de venta Posibilidad de autenticarse en el POS mediante PIN." at bounding box center [229, 328] width 14 height 14
checkbox input "true"
click at [646, 333] on div "Acceso al Punto de venta Posibilidad de autenticarse en el POS mediante PIN." at bounding box center [584, 327] width 725 height 27
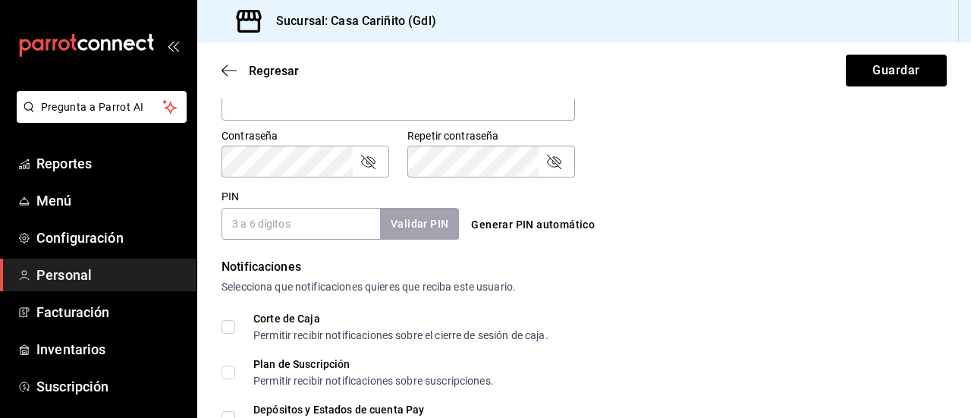
scroll to position [668, 0]
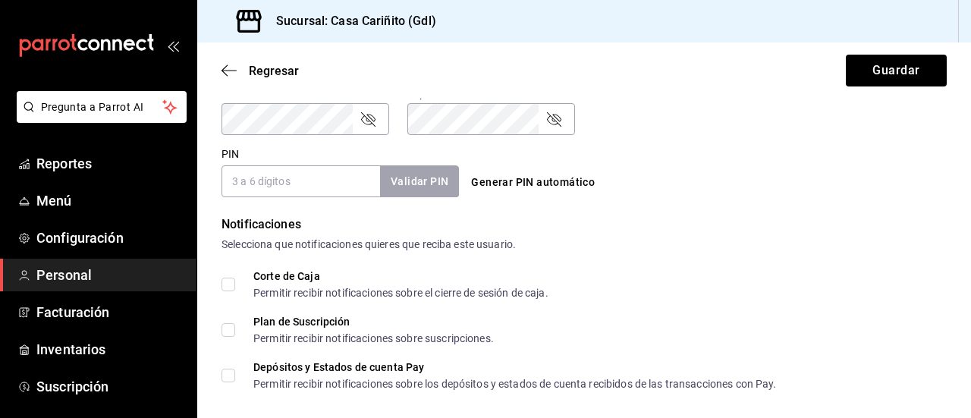
click at [286, 181] on input "PIN" at bounding box center [301, 181] width 159 height 32
type input "2901"
click at [429, 188] on button "Validar PIN" at bounding box center [419, 181] width 80 height 33
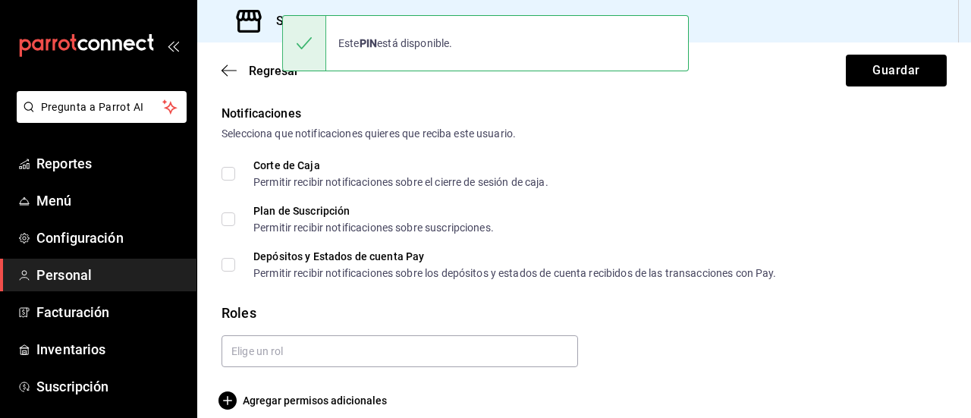
scroll to position [794, 0]
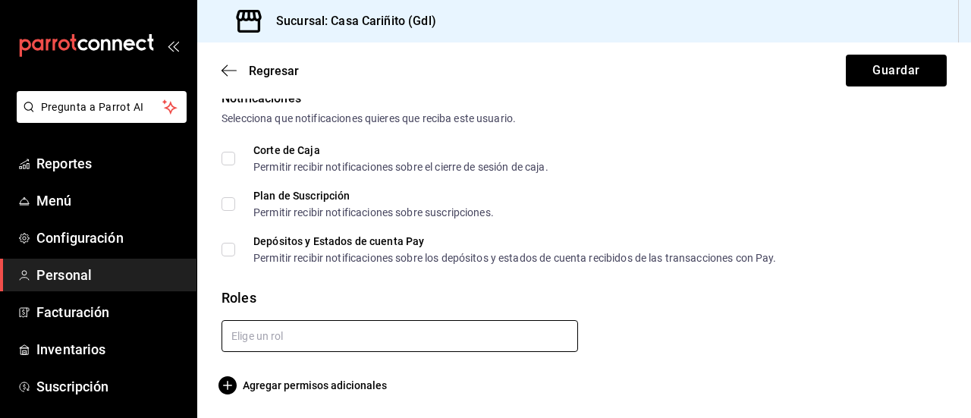
click at [355, 336] on input "text" at bounding box center [400, 336] width 357 height 32
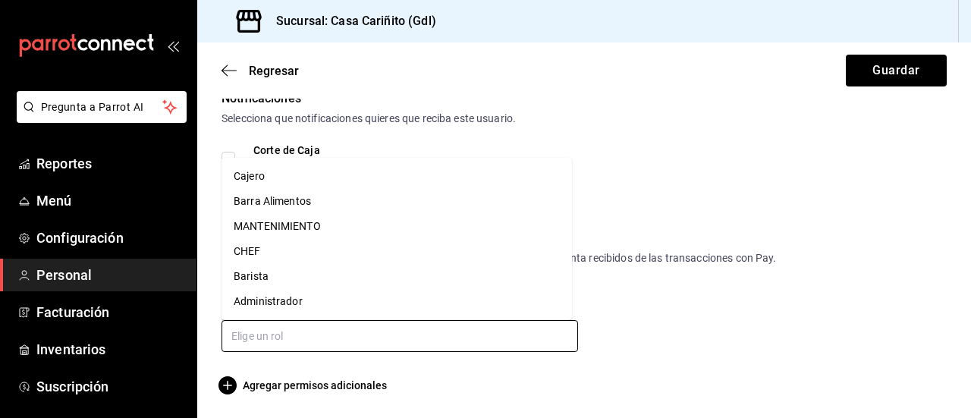
click at [264, 281] on li "Barista" at bounding box center [397, 276] width 351 height 25
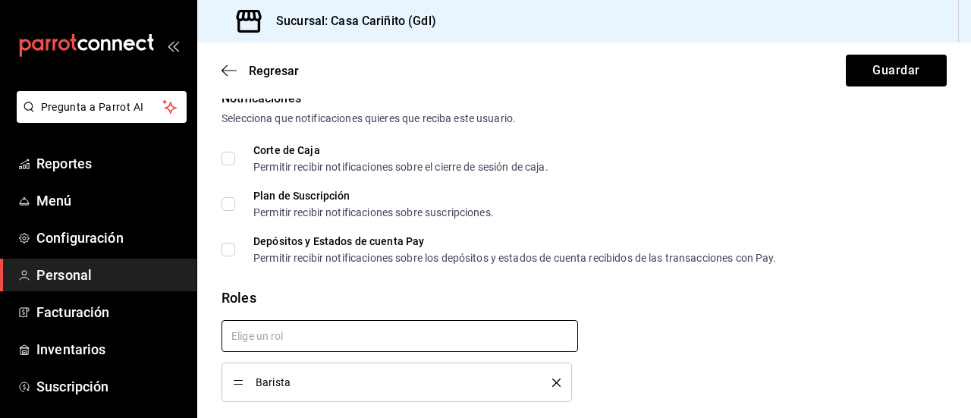
checkbox input "true"
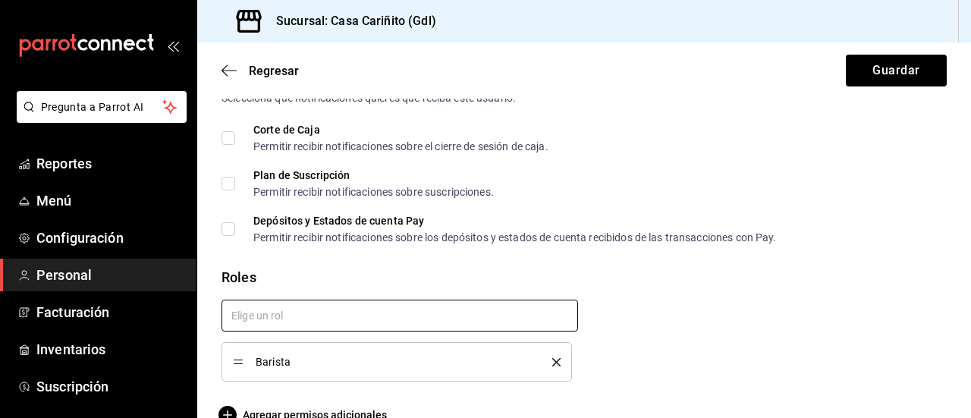
scroll to position [844, 0]
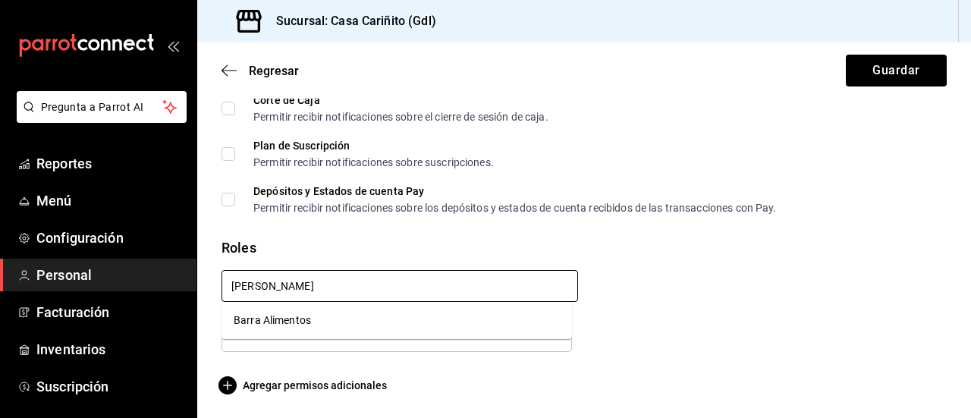
type input "BARRA"
click at [316, 330] on ul "Barra Alimentos" at bounding box center [397, 320] width 351 height 37
click at [316, 329] on li "Barra Alimentos" at bounding box center [397, 320] width 351 height 25
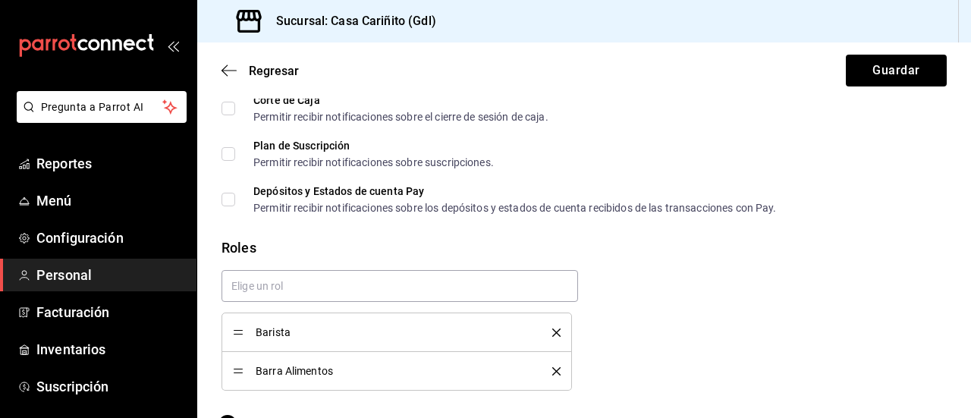
click at [786, 268] on div "Barista Barra Alimentos" at bounding box center [578, 324] width 738 height 133
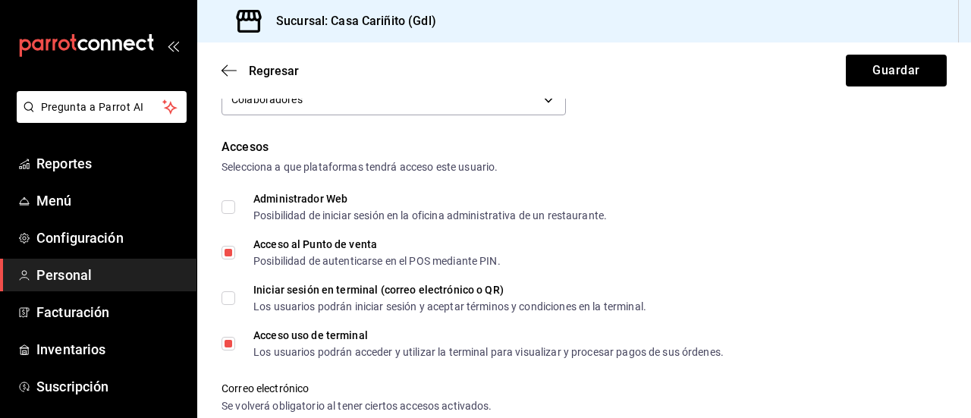
scroll to position [0, 0]
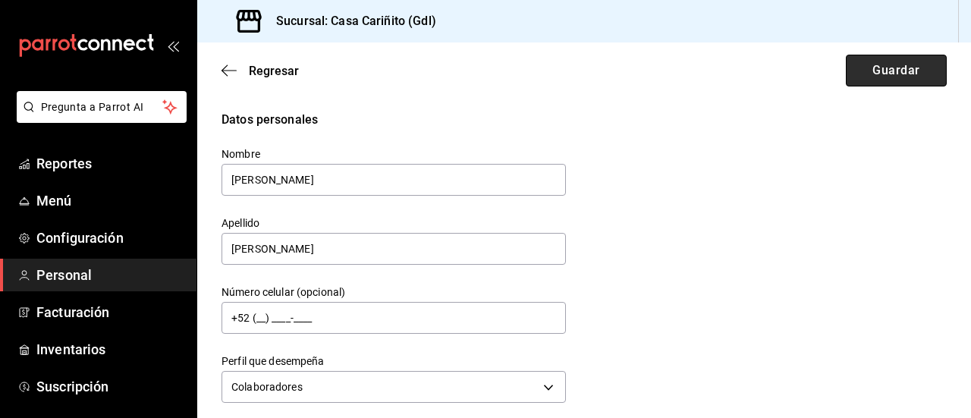
click at [904, 79] on button "Guardar" at bounding box center [896, 71] width 101 height 32
